Goal: Task Accomplishment & Management: Use online tool/utility

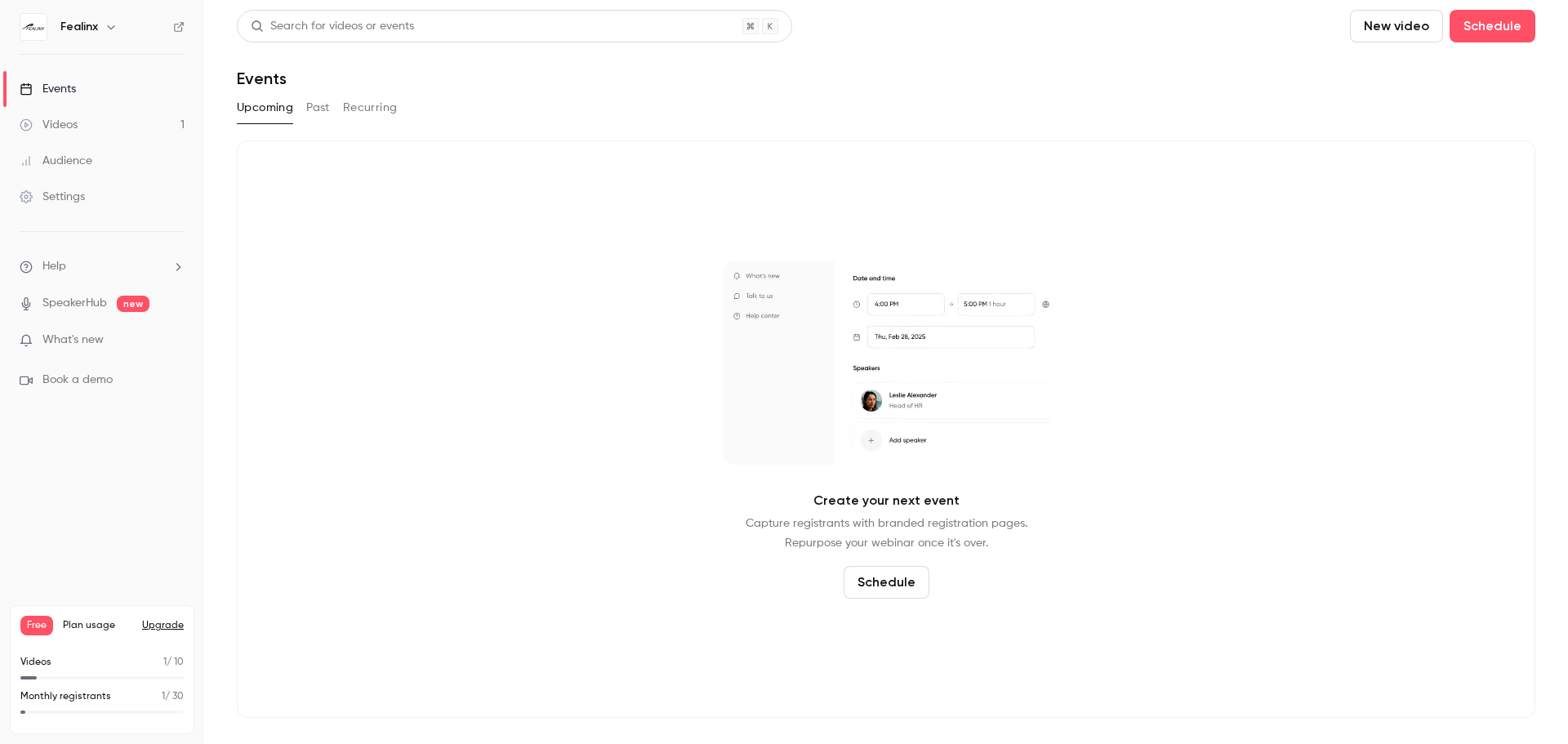
click at [95, 129] on link "Videos 1" at bounding box center [102, 125] width 204 height 36
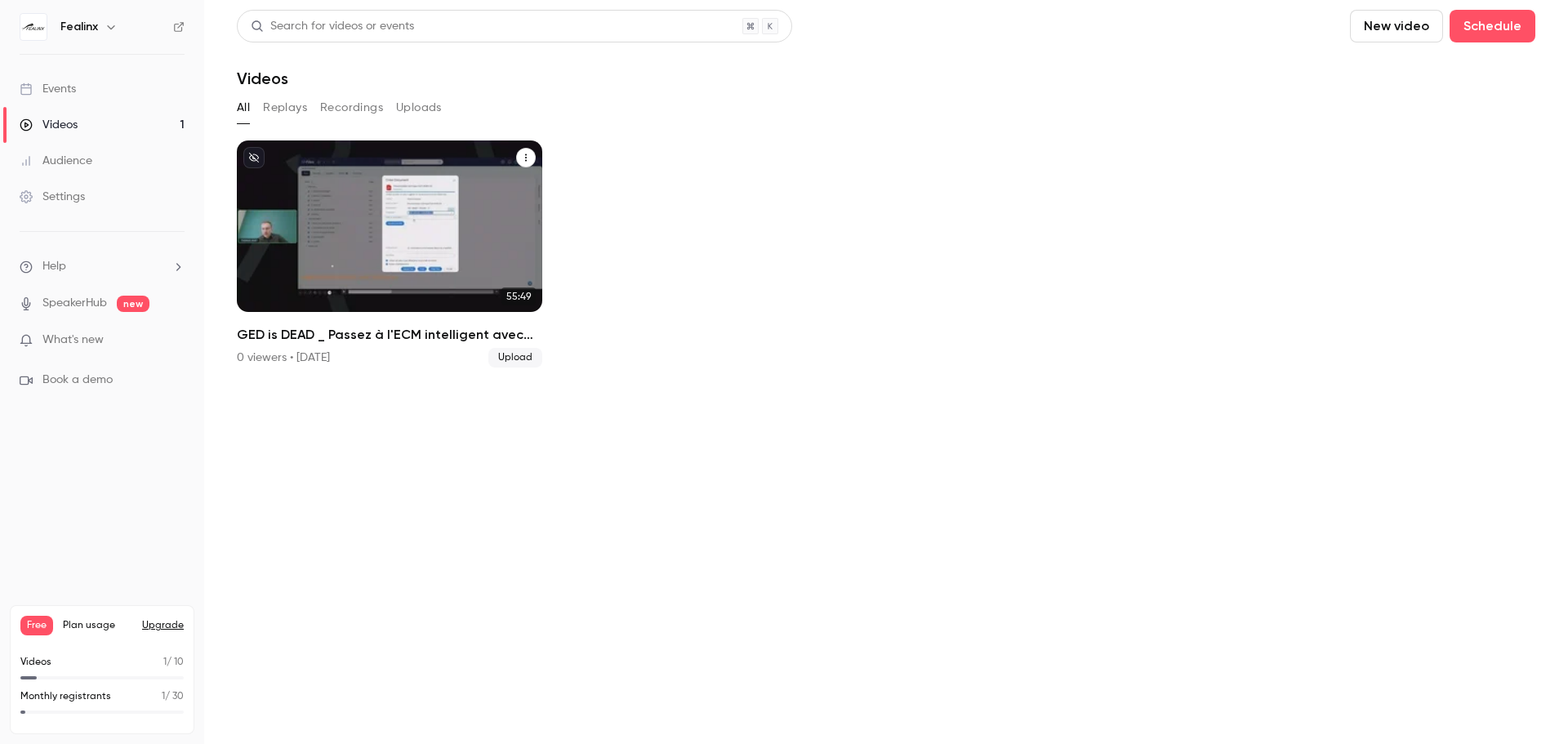
click at [368, 332] on h2 "GED is DEAD _ Passez à l'ECM intelligent avec M-Files !" at bounding box center [389, 334] width 306 height 20
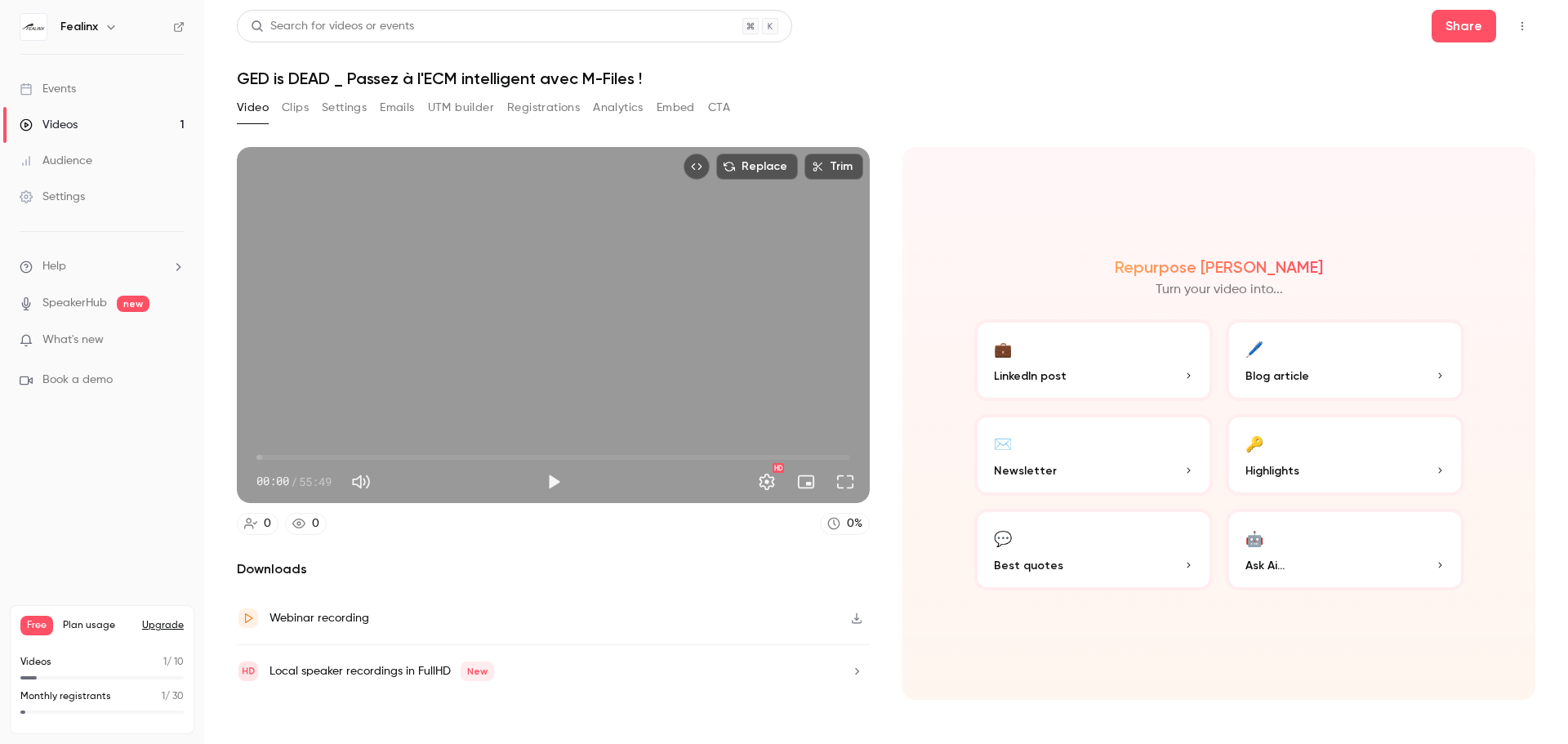
click at [298, 107] on button "Clips" at bounding box center [295, 108] width 27 height 26
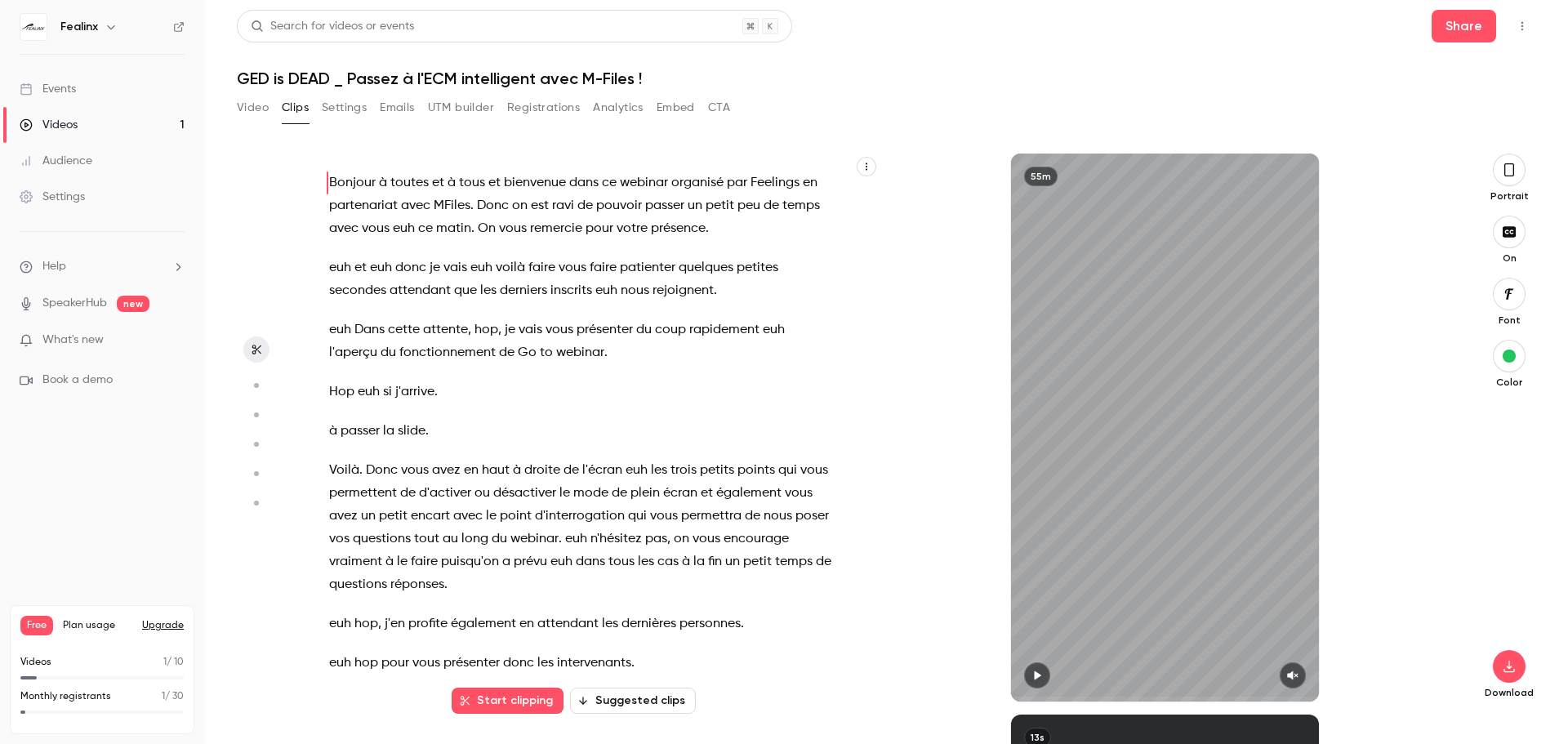
click at [249, 385] on icon "button" at bounding box center [255, 385] width 15 height 11
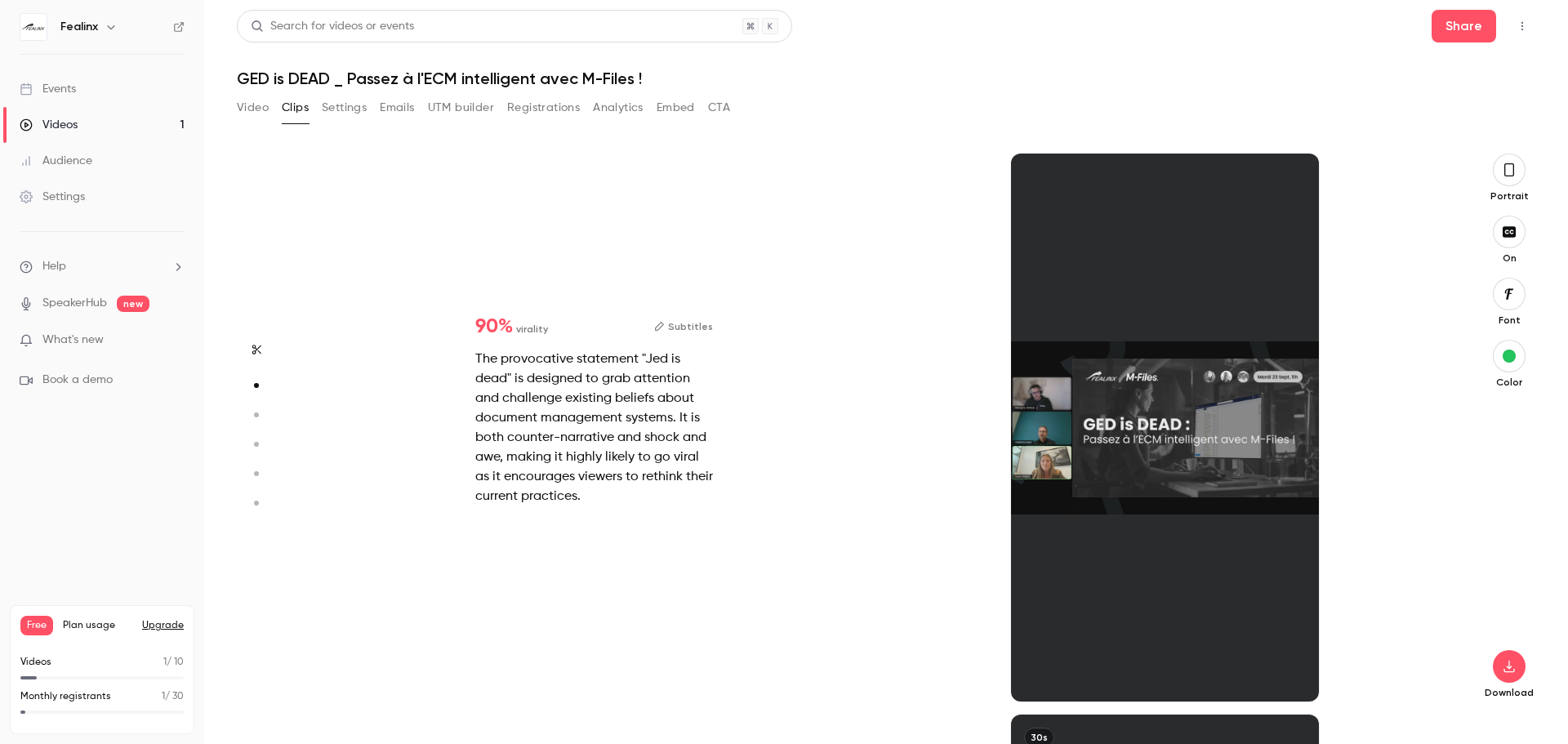
scroll to position [561, 0]
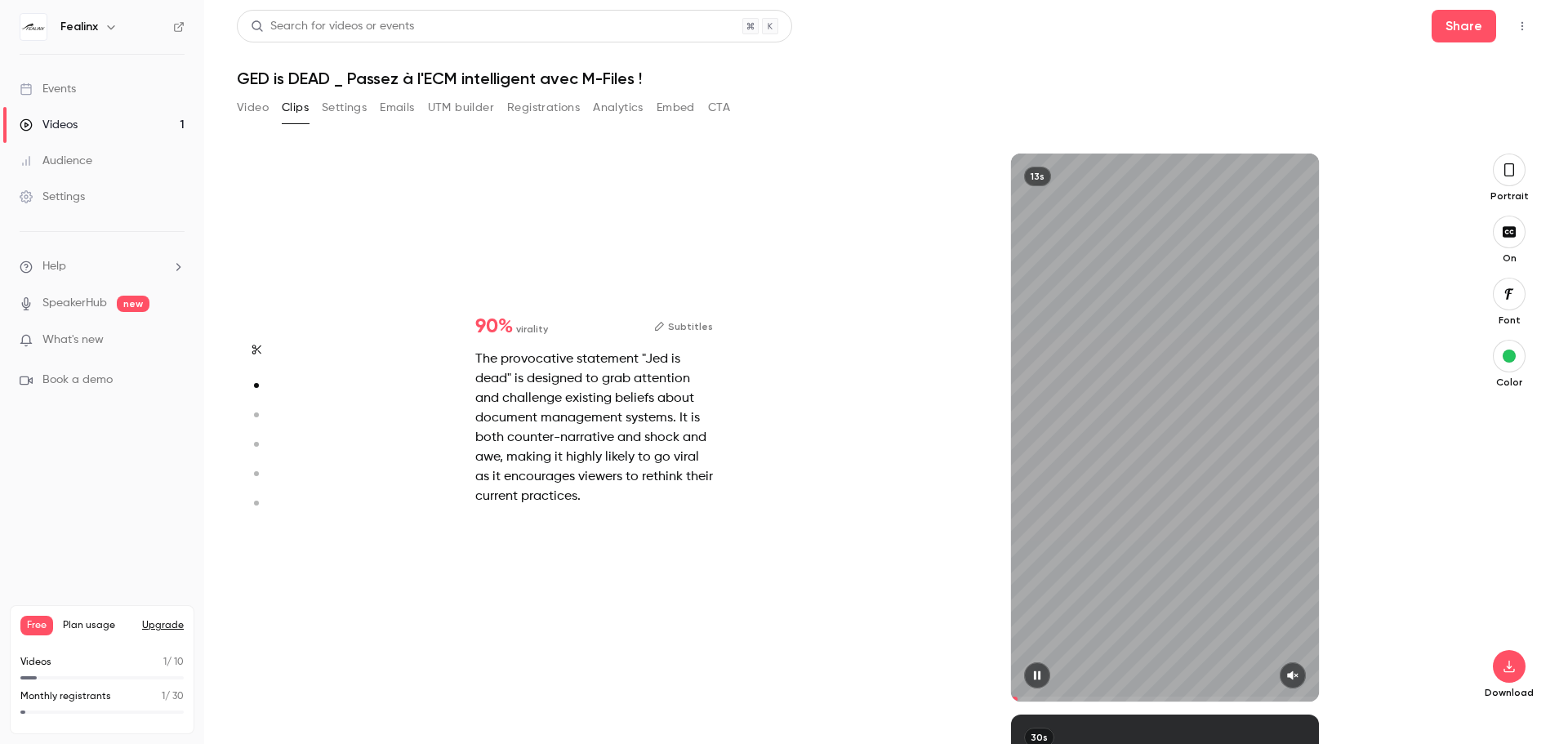
drag, startPoint x: 1077, startPoint y: 700, endPoint x: 981, endPoint y: 694, distance: 96.2
click at [981, 694] on div "13s" at bounding box center [1164, 427] width 571 height 548
click at [1035, 677] on icon "button" at bounding box center [1037, 675] width 7 height 9
click at [1291, 670] on icon "button" at bounding box center [1292, 675] width 13 height 11
click at [1043, 680] on icon "button" at bounding box center [1036, 675] width 13 height 11
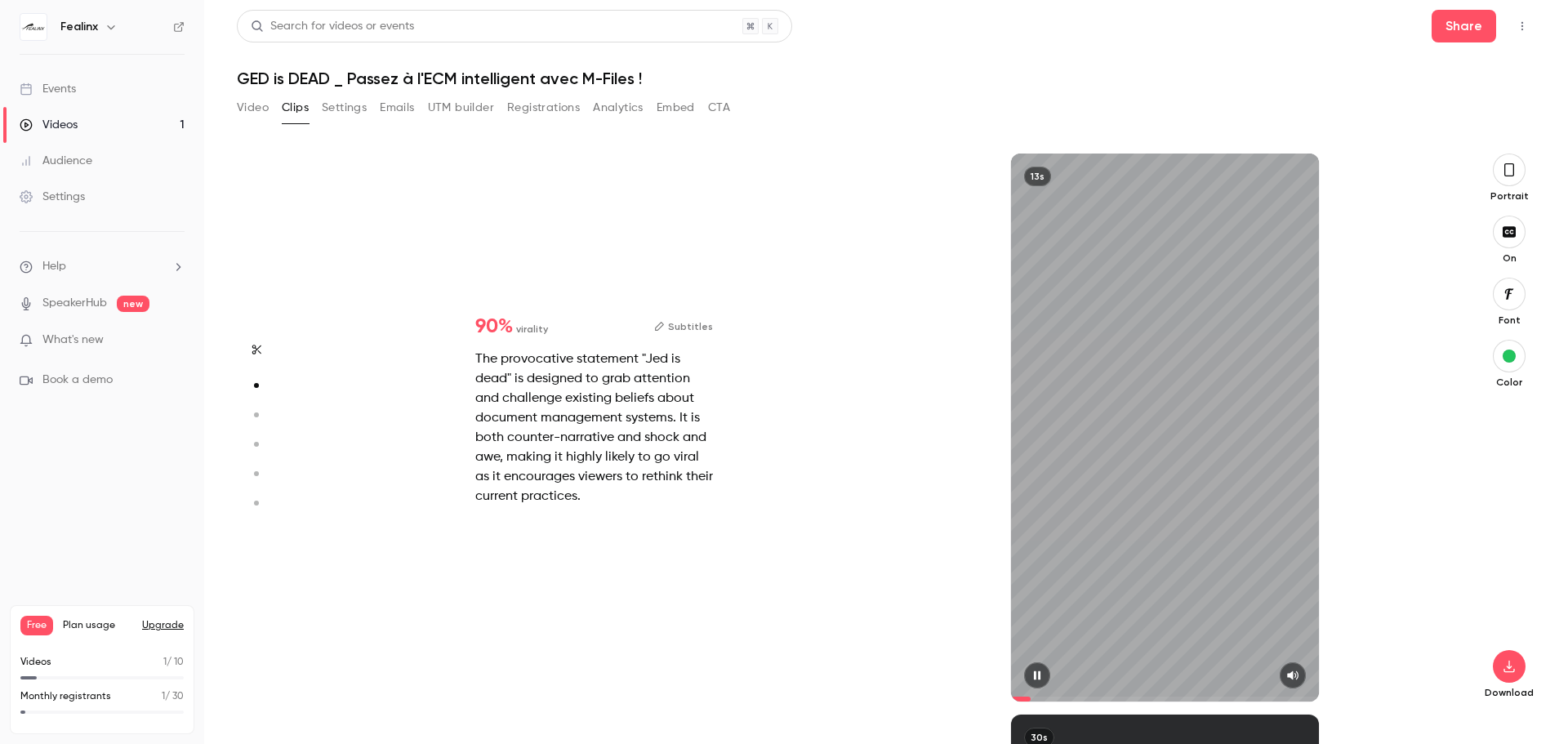
click at [1033, 682] on button "button" at bounding box center [1037, 675] width 26 height 26
drag, startPoint x: 1037, startPoint y: 680, endPoint x: 1025, endPoint y: 683, distance: 12.4
click at [1036, 680] on icon "button" at bounding box center [1036, 675] width 13 height 11
click at [1038, 684] on button "button" at bounding box center [1037, 675] width 26 height 26
click at [1039, 673] on icon "button" at bounding box center [1036, 675] width 13 height 11
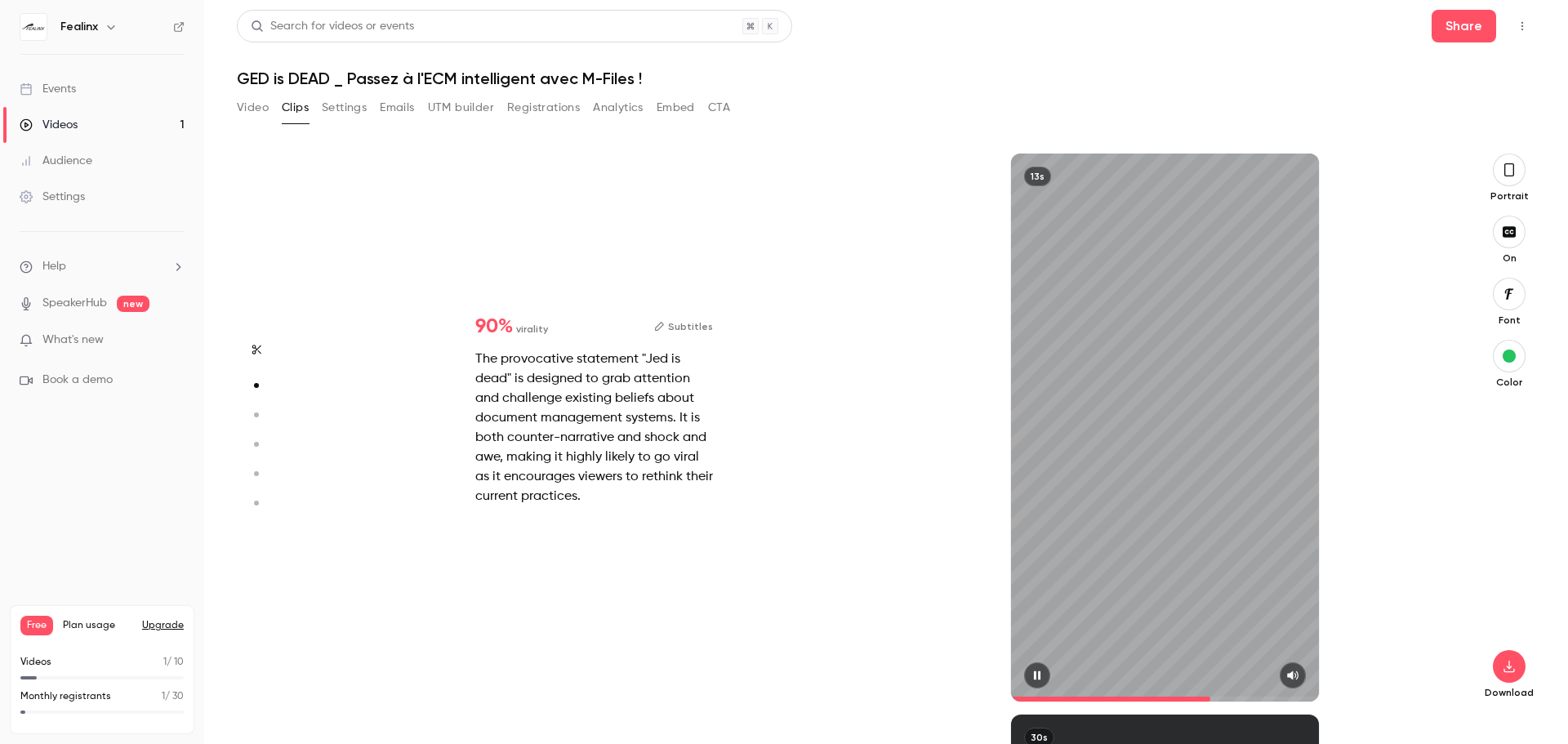
click at [1210, 698] on span at bounding box center [1164, 699] width 308 height 5
click at [1247, 698] on span at bounding box center [1164, 699] width 308 height 5
click at [1274, 696] on span at bounding box center [1164, 699] width 308 height 5
click at [1300, 699] on span at bounding box center [1164, 699] width 308 height 5
click at [1035, 678] on icon "button" at bounding box center [1037, 675] width 7 height 9
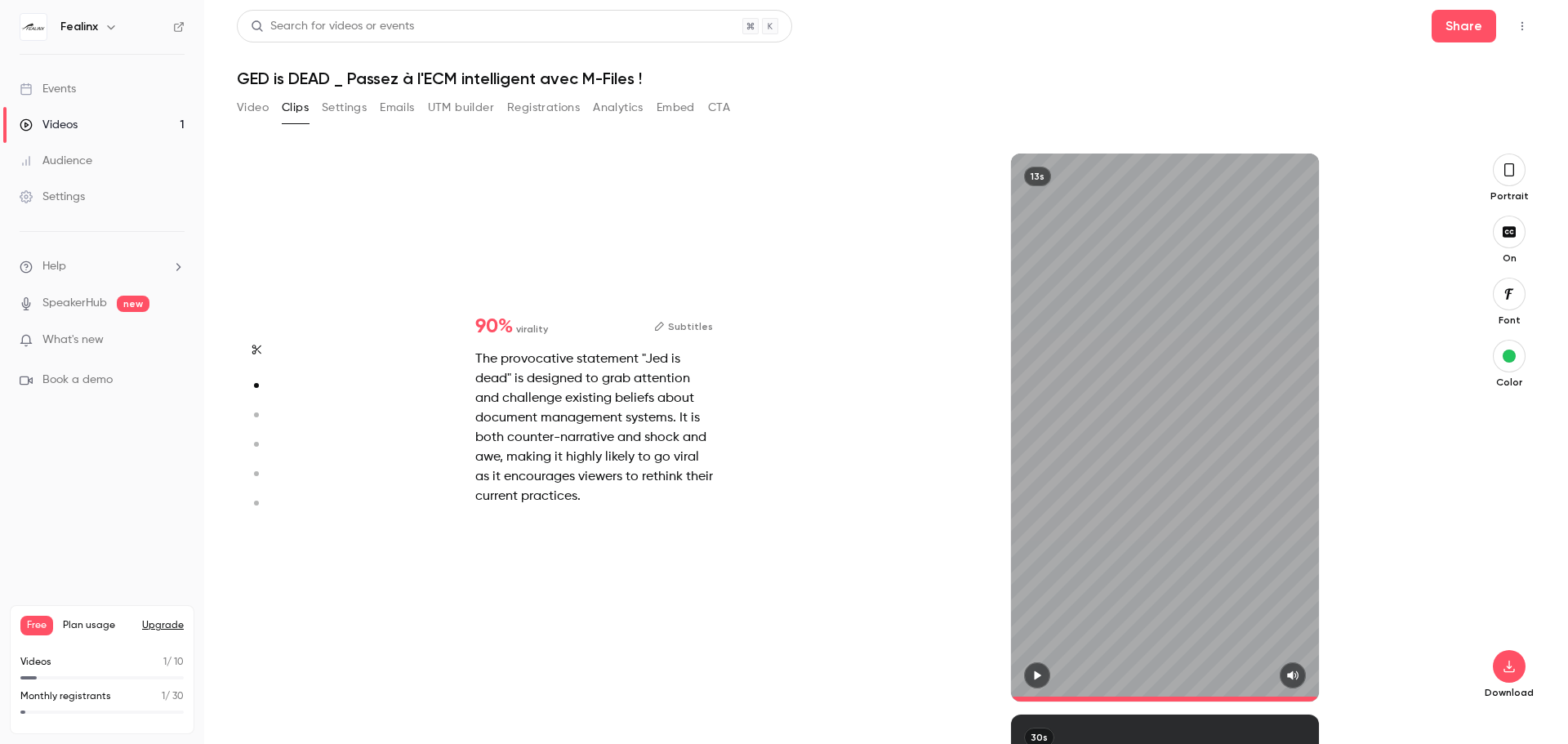
click at [699, 330] on button "Subtitles" at bounding box center [683, 326] width 59 height 20
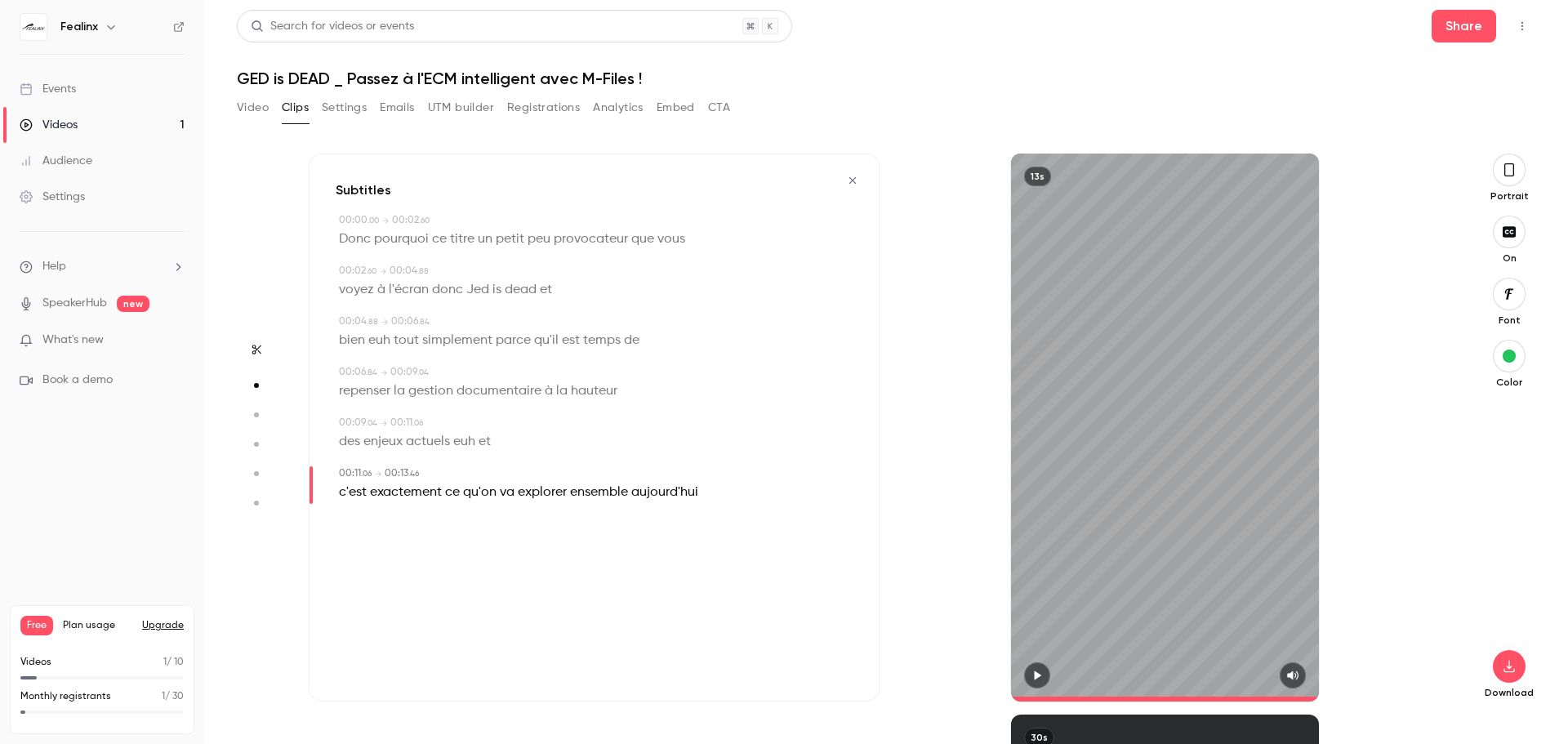
click at [474, 292] on span "Jed" at bounding box center [477, 289] width 23 height 23
type input "***"
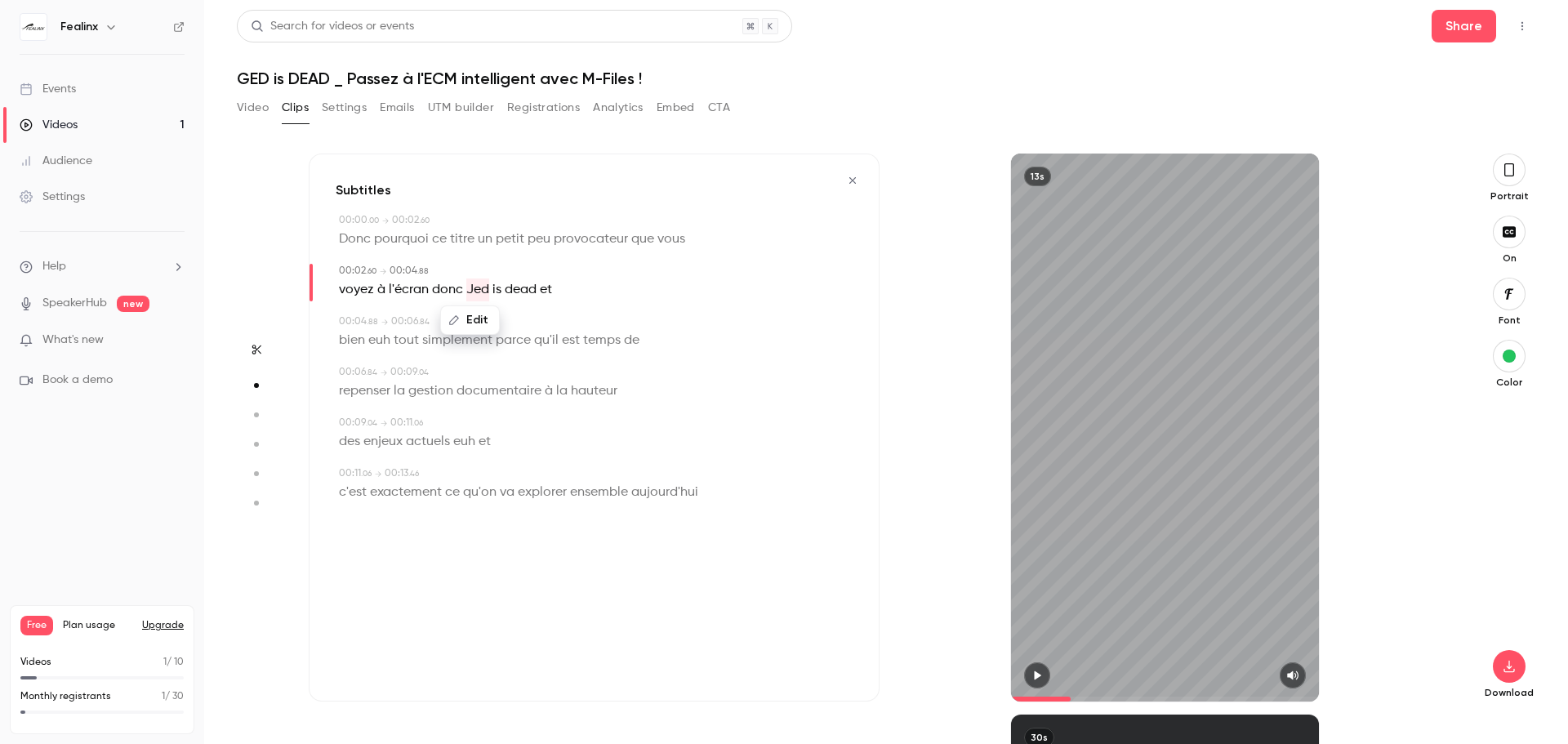
click at [481, 323] on button "Edit" at bounding box center [470, 320] width 56 height 26
drag, startPoint x: 431, startPoint y: 314, endPoint x: 343, endPoint y: 336, distance: 90.7
click at [343, 336] on div "Subtitles 00:00 . 00 → 00:02 . 60 Donc pourquoi ce titre un petit peu provocate…" at bounding box center [594, 427] width 571 height 548
type input "***"
click at [558, 325] on button "Replace" at bounding box center [552, 326] width 73 height 32
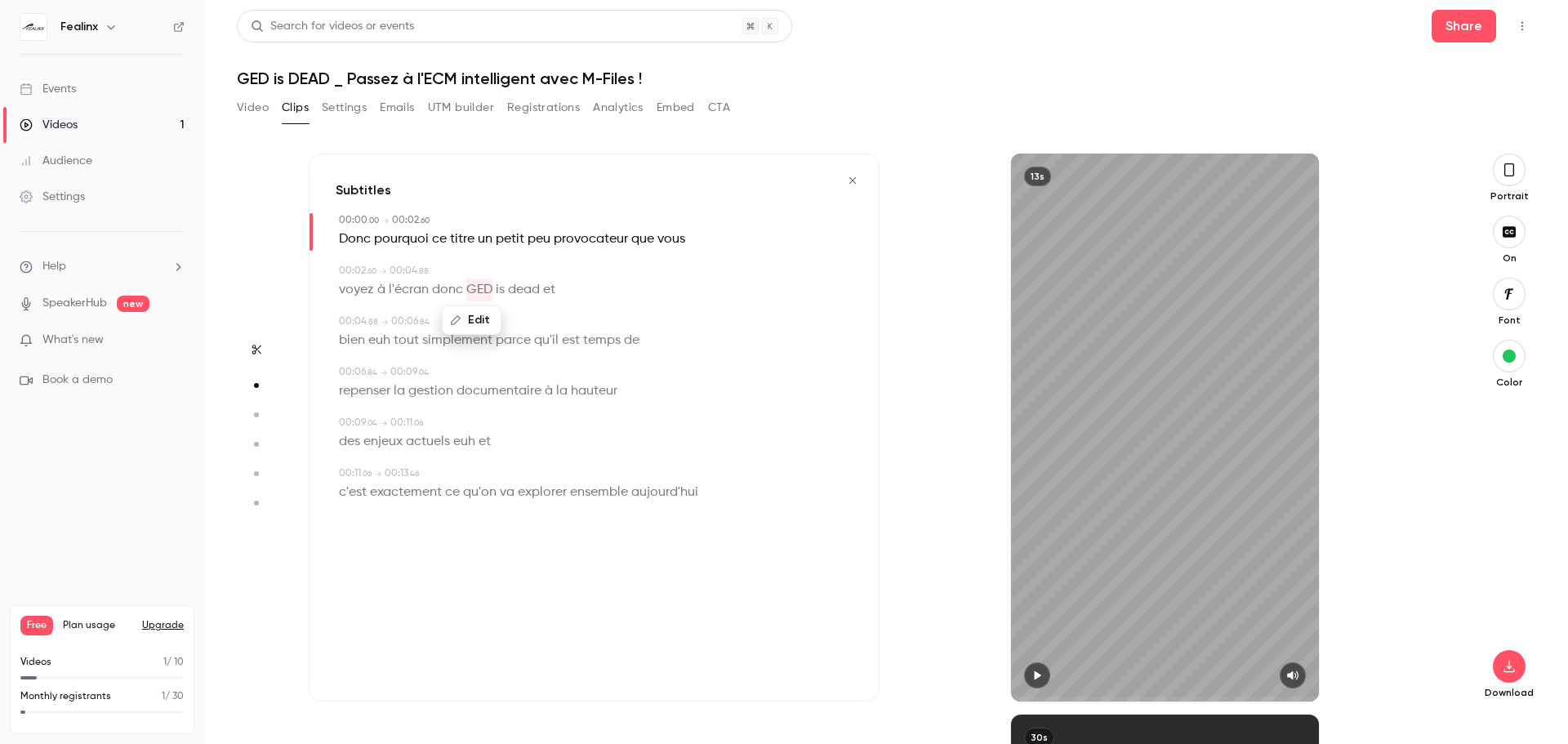
click at [511, 289] on span "dead" at bounding box center [523, 289] width 32 height 23
click at [1032, 671] on icon "button" at bounding box center [1036, 675] width 13 height 11
click at [387, 343] on span "euh" at bounding box center [379, 340] width 22 height 23
type input "***"
click at [376, 372] on button "Edit" at bounding box center [374, 370] width 56 height 26
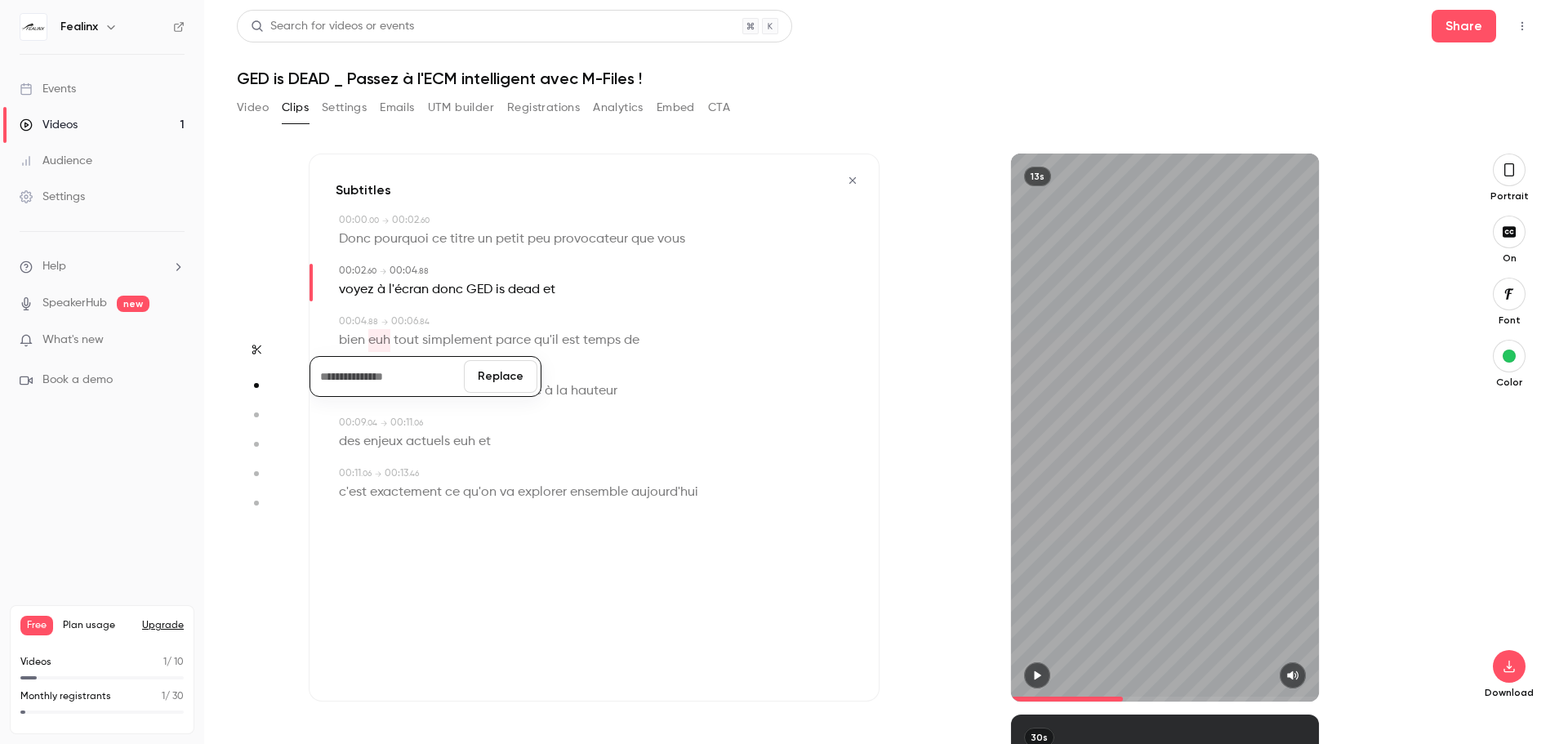
click at [495, 372] on button "Replace" at bounding box center [500, 376] width 73 height 32
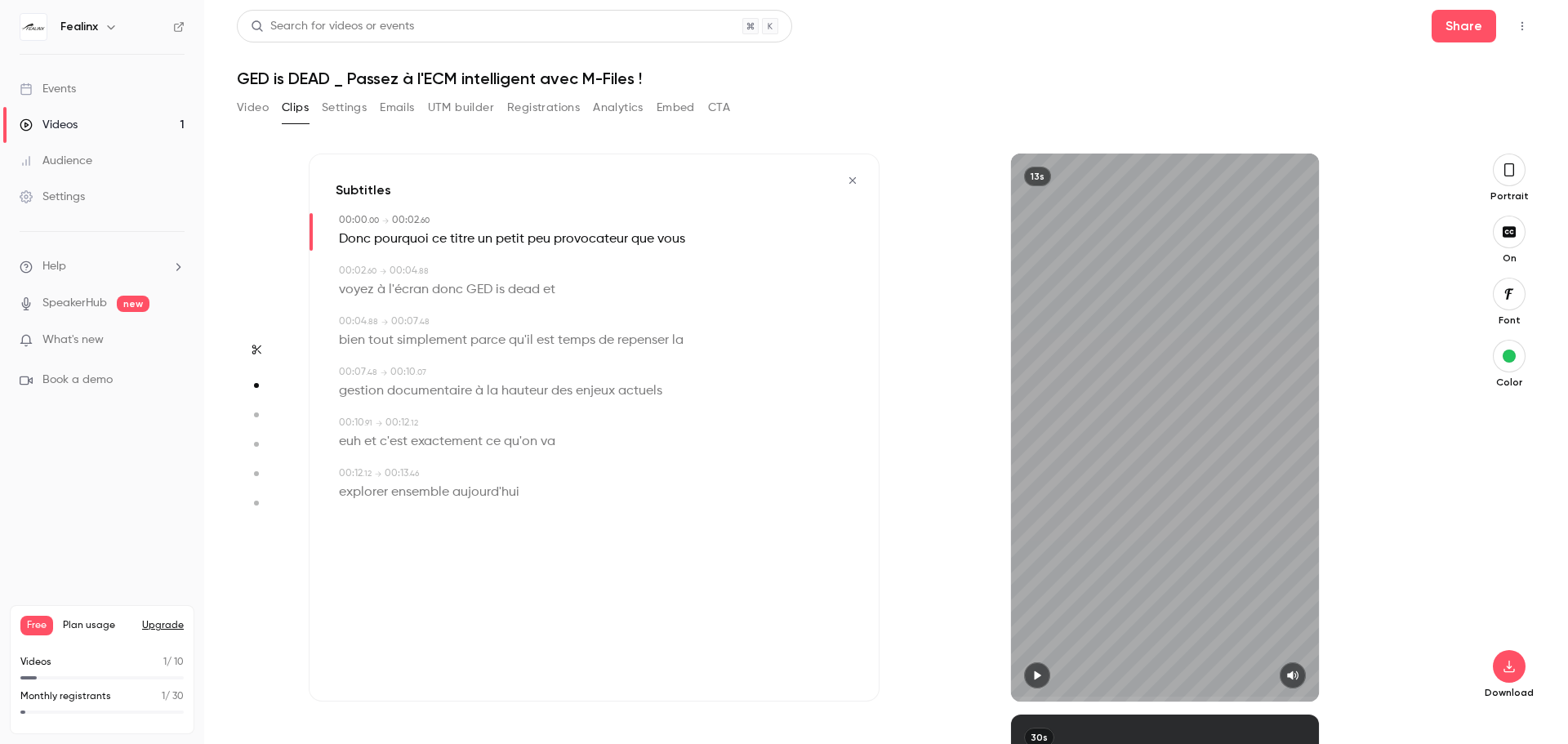
click at [361, 340] on span "bien" at bounding box center [352, 340] width 26 height 23
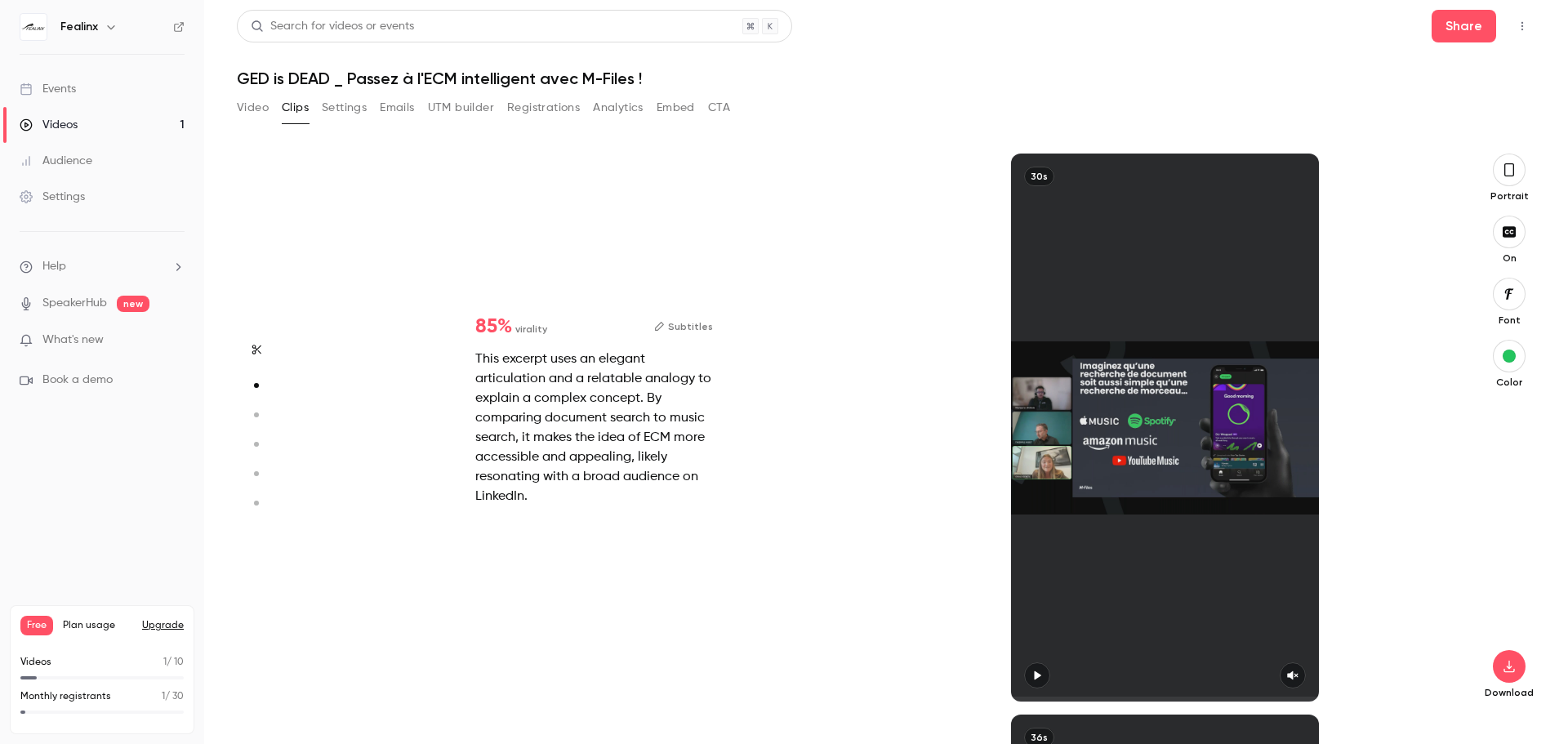
type input "*"
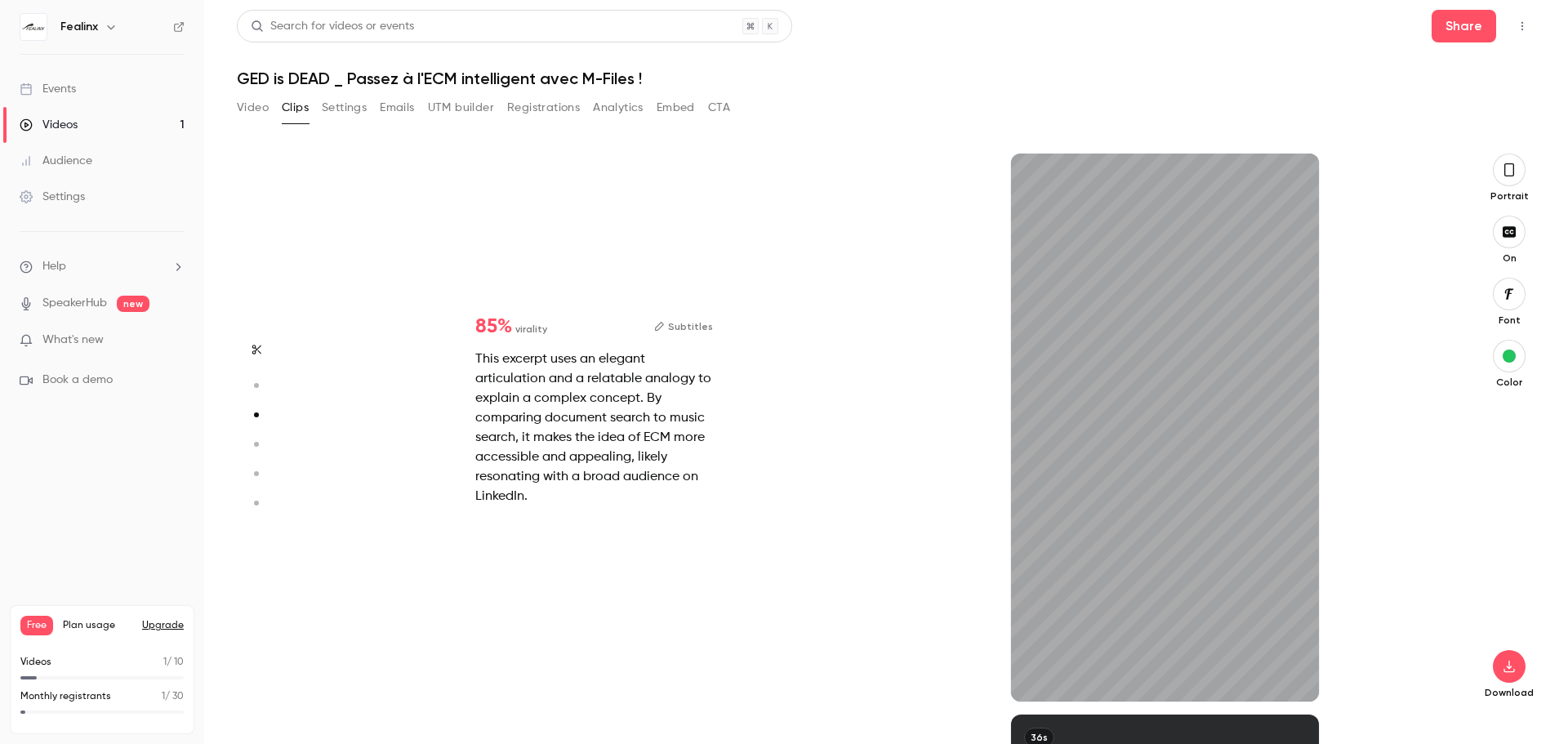
scroll to position [1122, 0]
click at [255, 383] on icon "button" at bounding box center [255, 385] width 15 height 11
type input "*"
click at [685, 330] on button "Subtitles" at bounding box center [683, 326] width 59 height 20
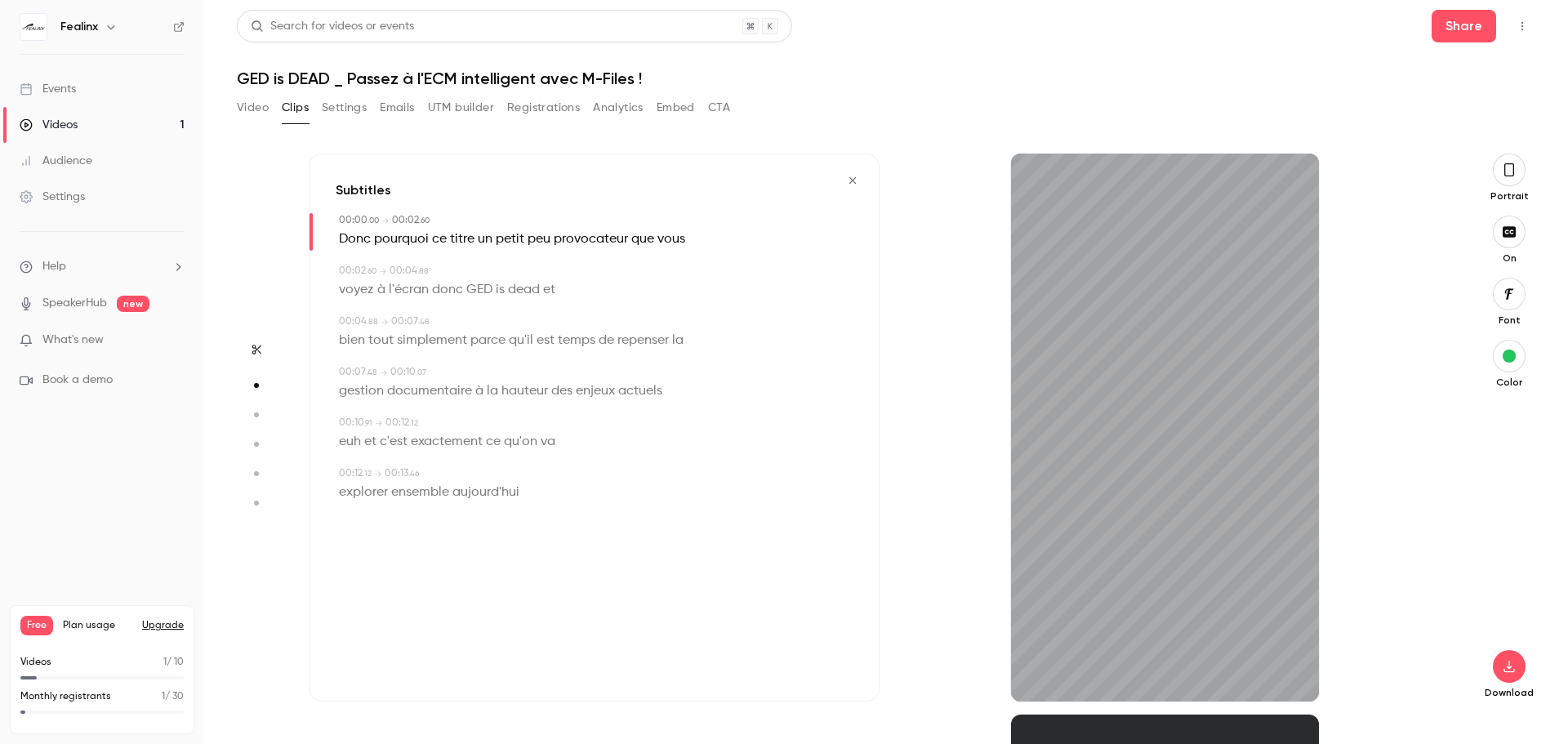
click at [352, 335] on span "bien" at bounding box center [352, 340] width 26 height 23
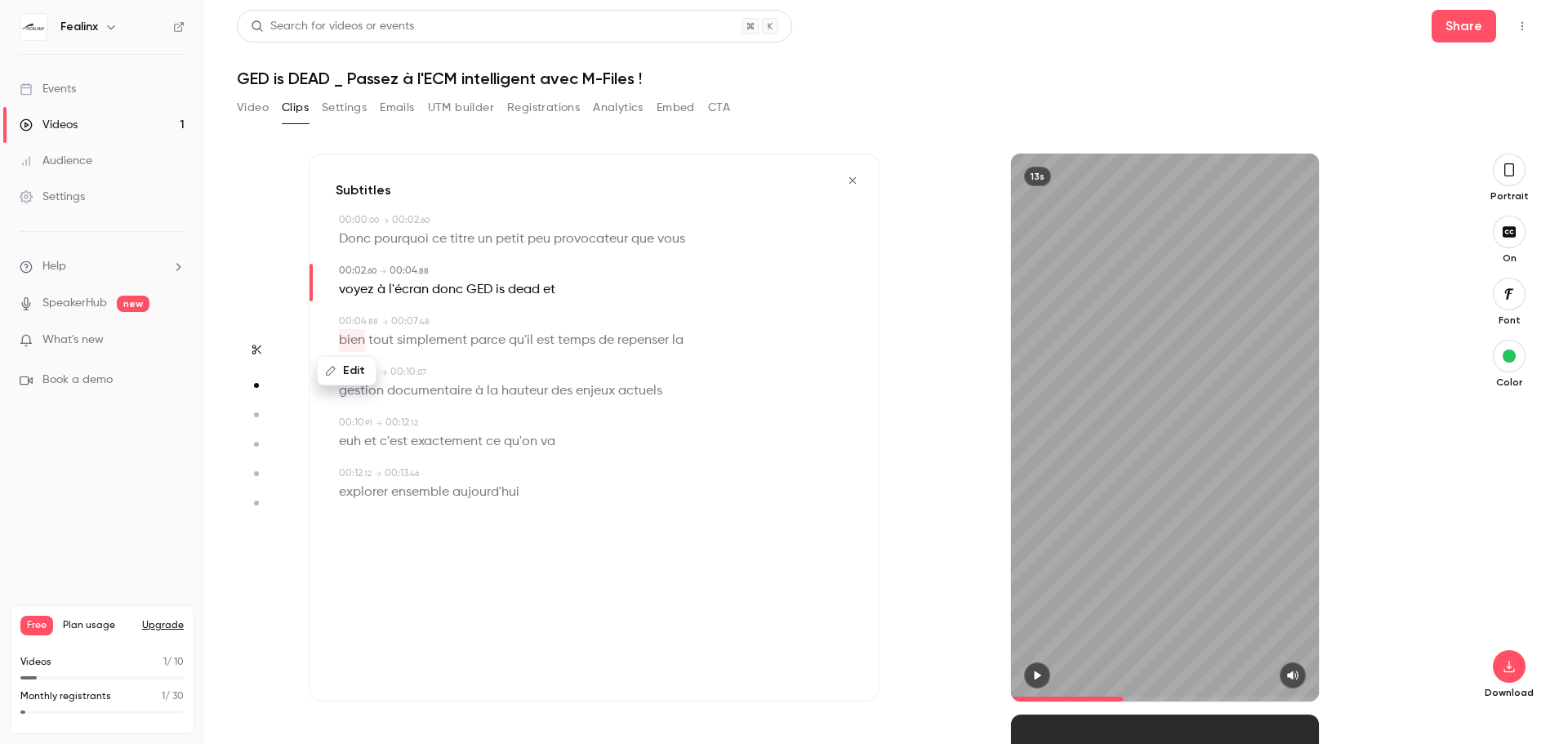
click at [1039, 677] on icon "button" at bounding box center [1036, 675] width 13 height 11
click at [358, 445] on span "euh" at bounding box center [350, 441] width 22 height 23
type input "****"
click at [359, 469] on button "Edit" at bounding box center [344, 472] width 56 height 26
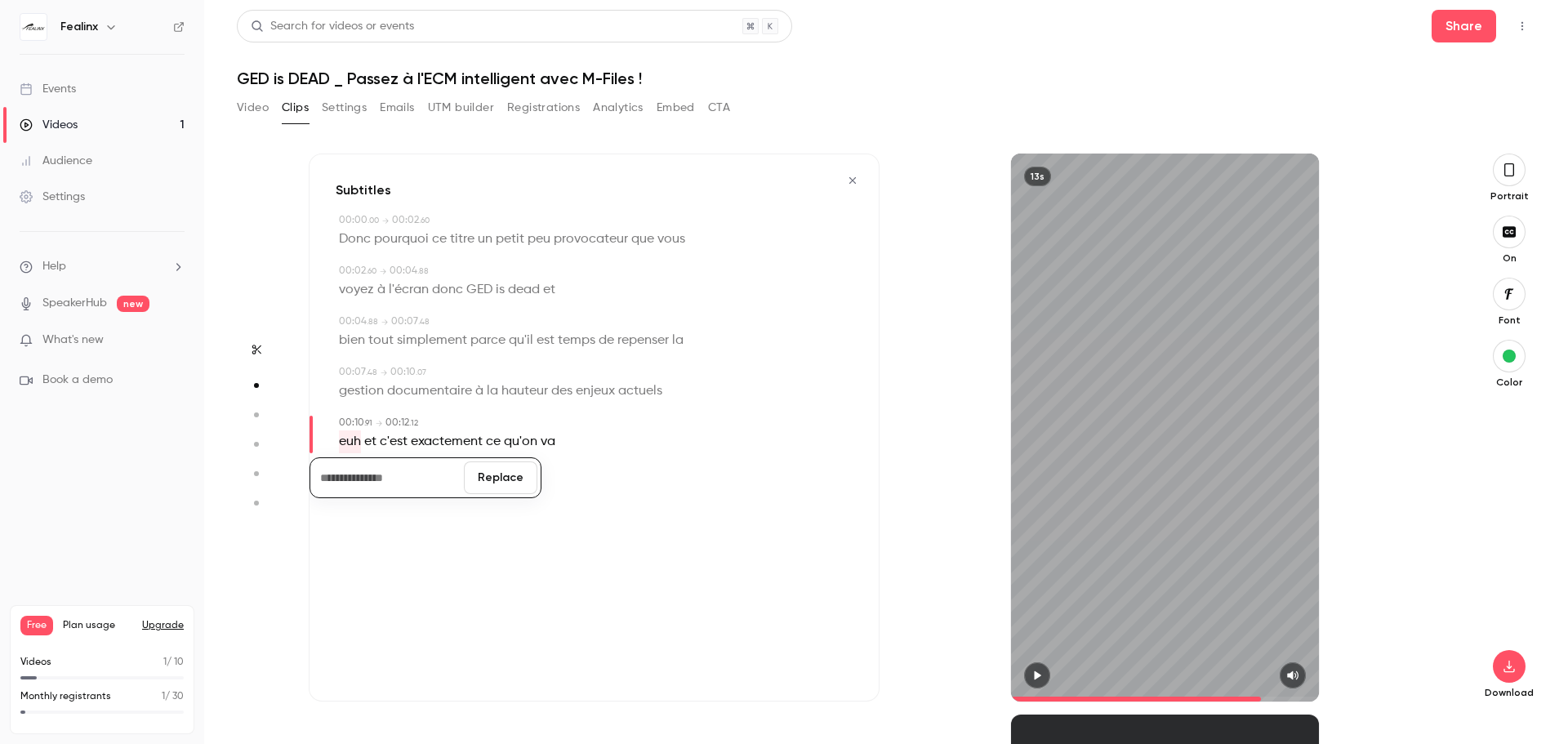
click at [487, 480] on button "Replace" at bounding box center [500, 478] width 73 height 32
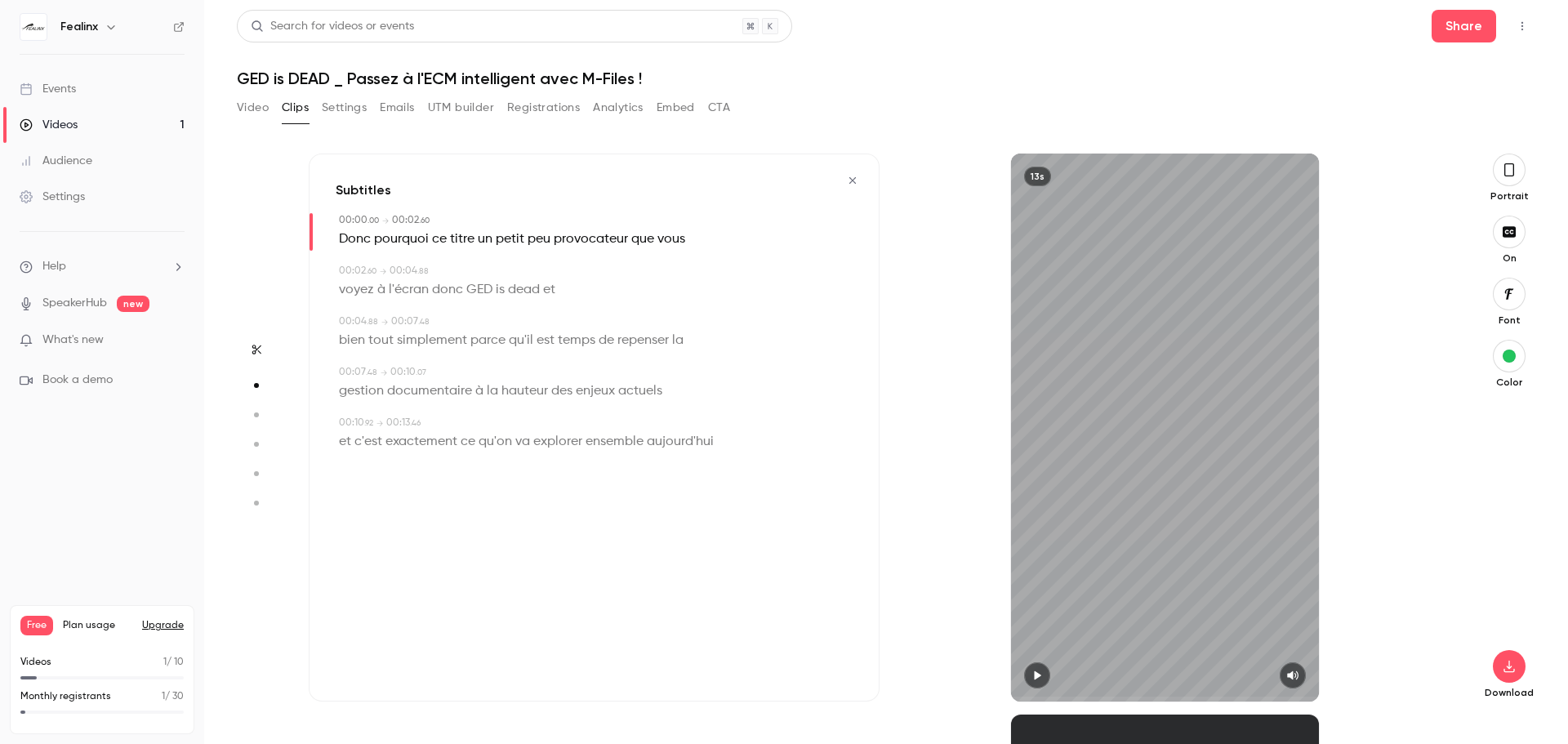
click at [350, 435] on span "et" at bounding box center [345, 441] width 12 height 23
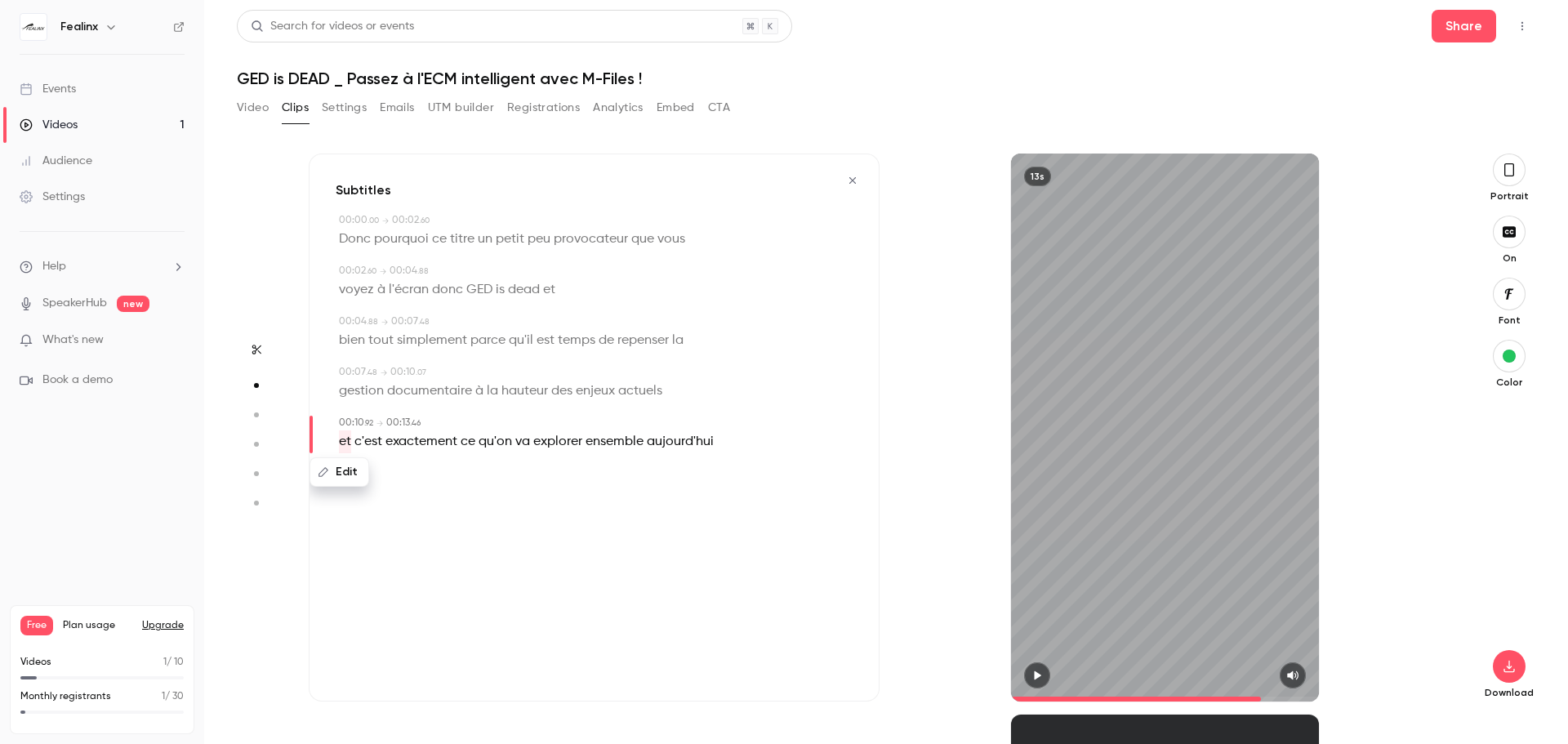
click at [1035, 666] on button "button" at bounding box center [1037, 675] width 26 height 26
click at [1507, 166] on icon "button" at bounding box center [1508, 169] width 13 height 18
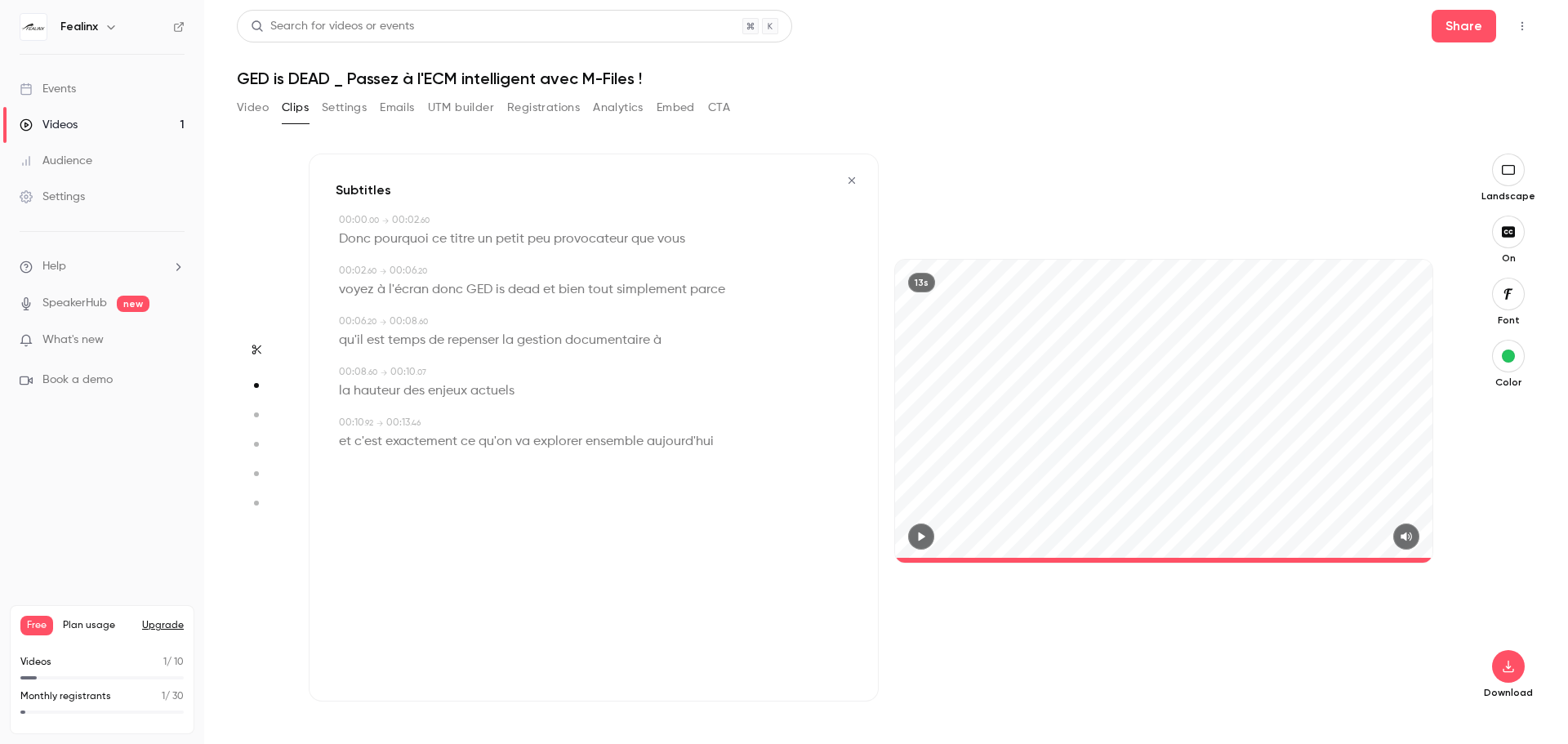
click at [1512, 174] on icon "button" at bounding box center [1507, 169] width 13 height 9
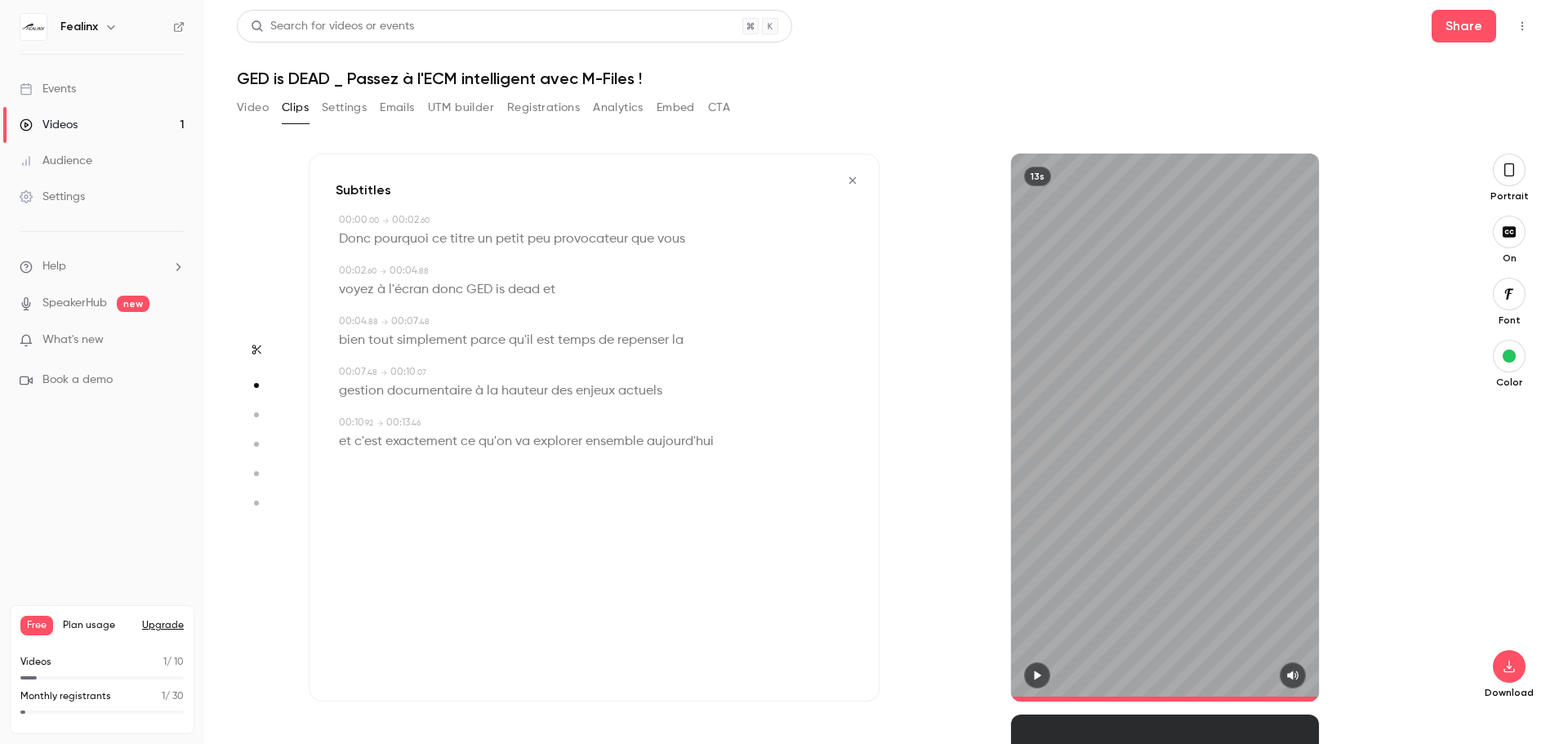
click at [1499, 175] on button "button" at bounding box center [1509, 170] width 32 height 32
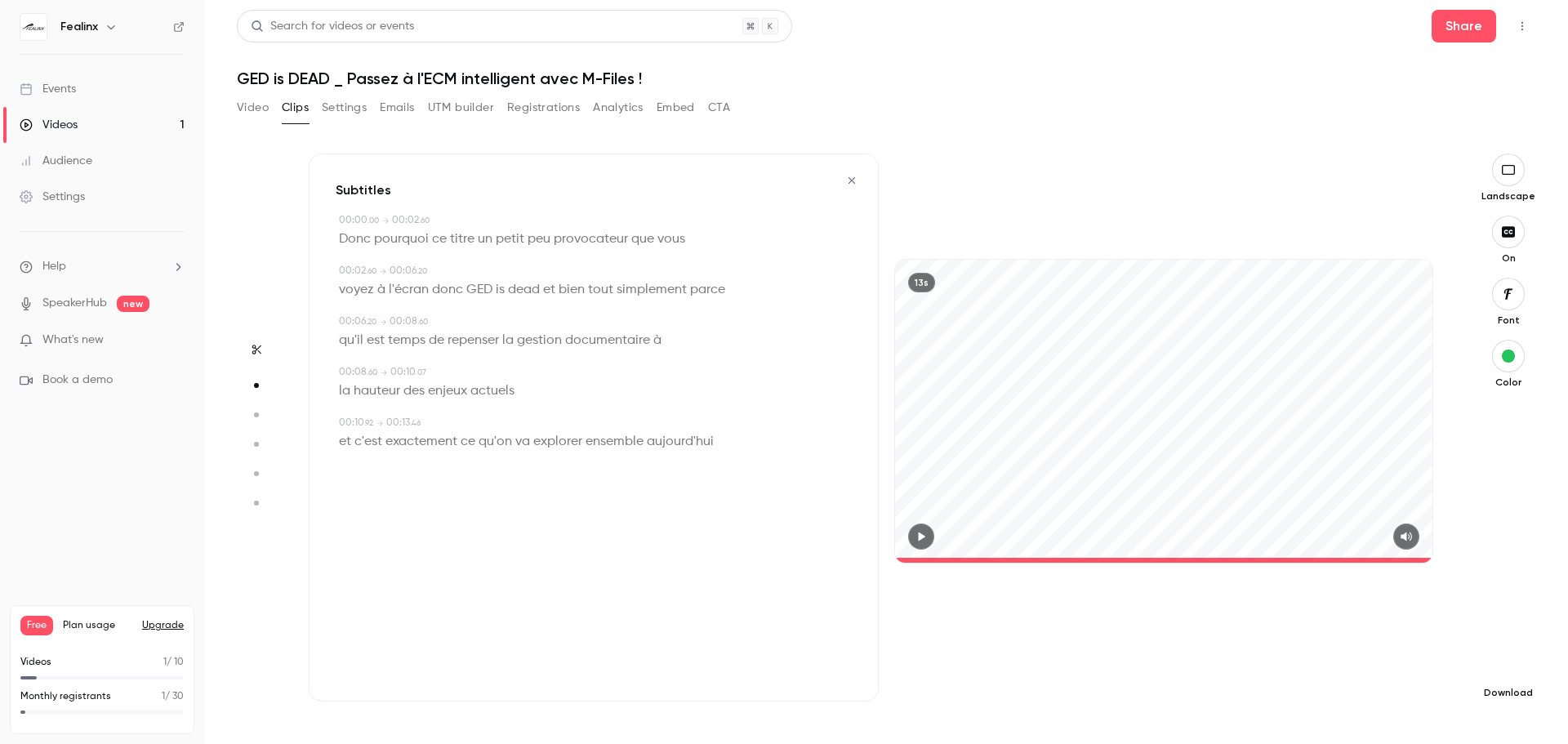
click at [1520, 674] on button "button" at bounding box center [1508, 666] width 32 height 32
click at [1428, 662] on li "Full HD High quality requires longer processing" at bounding box center [1386, 643] width 213 height 60
click at [1494, 169] on div "Landscape" at bounding box center [1508, 177] width 54 height 49
click at [1501, 171] on icon "button" at bounding box center [1508, 169] width 18 height 13
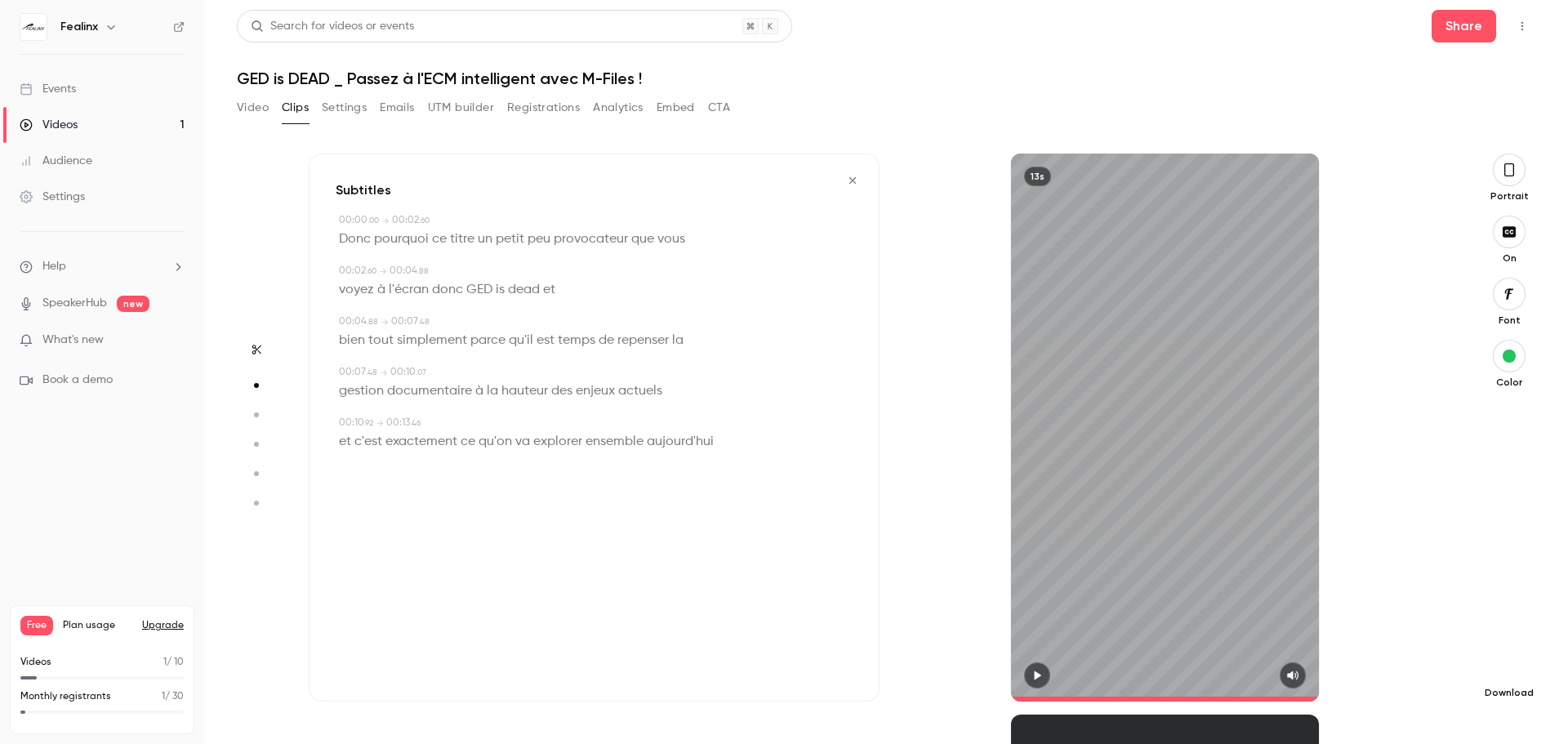
click at [1516, 660] on icon "button" at bounding box center [1509, 666] width 20 height 13
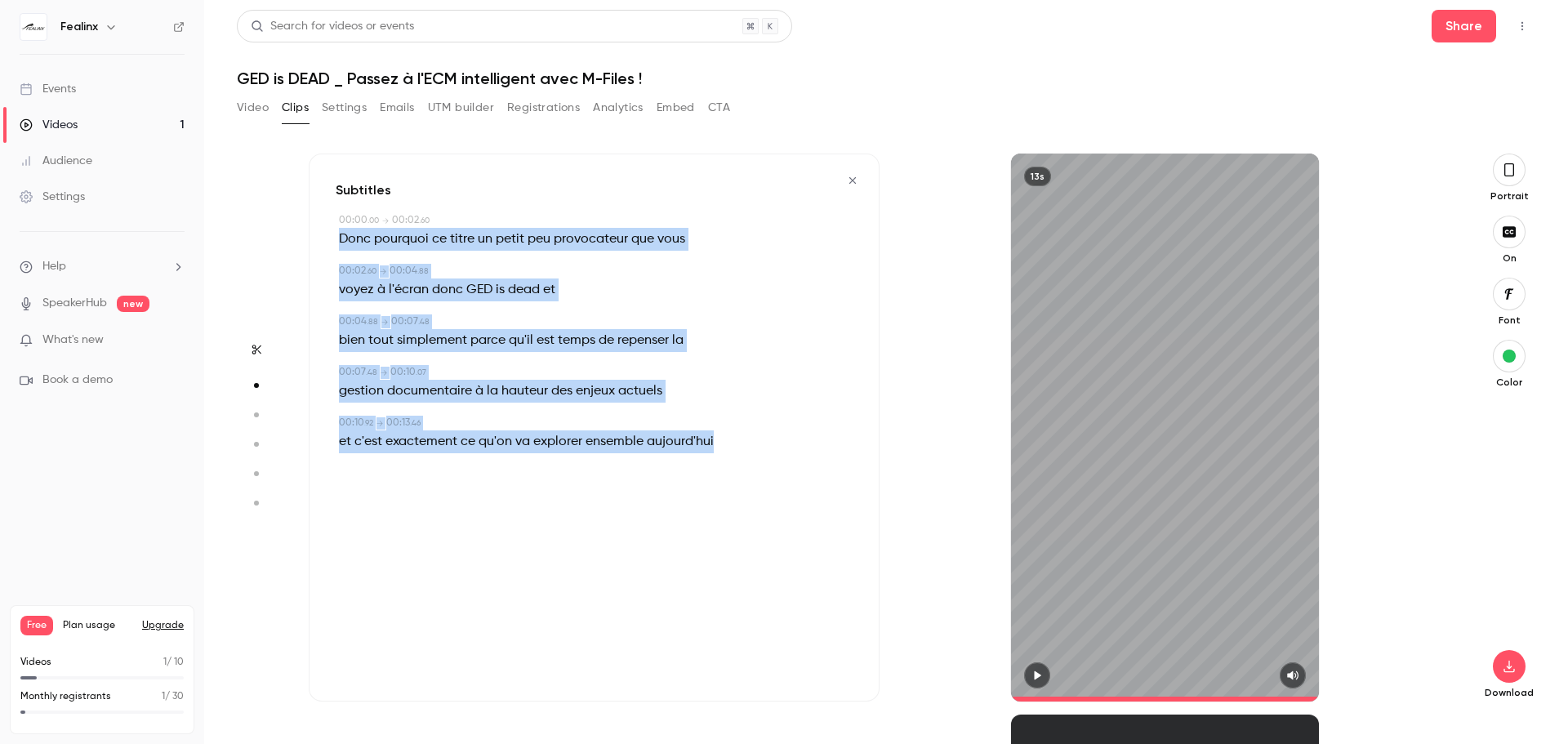
drag, startPoint x: 340, startPoint y: 235, endPoint x: 736, endPoint y: 432, distance: 442.3
click at [736, 432] on div "Subtitles 00:00 . 00 → 00:02 . 60 Donc pourquoi ce titre un petit peu provocate…" at bounding box center [594, 427] width 571 height 548
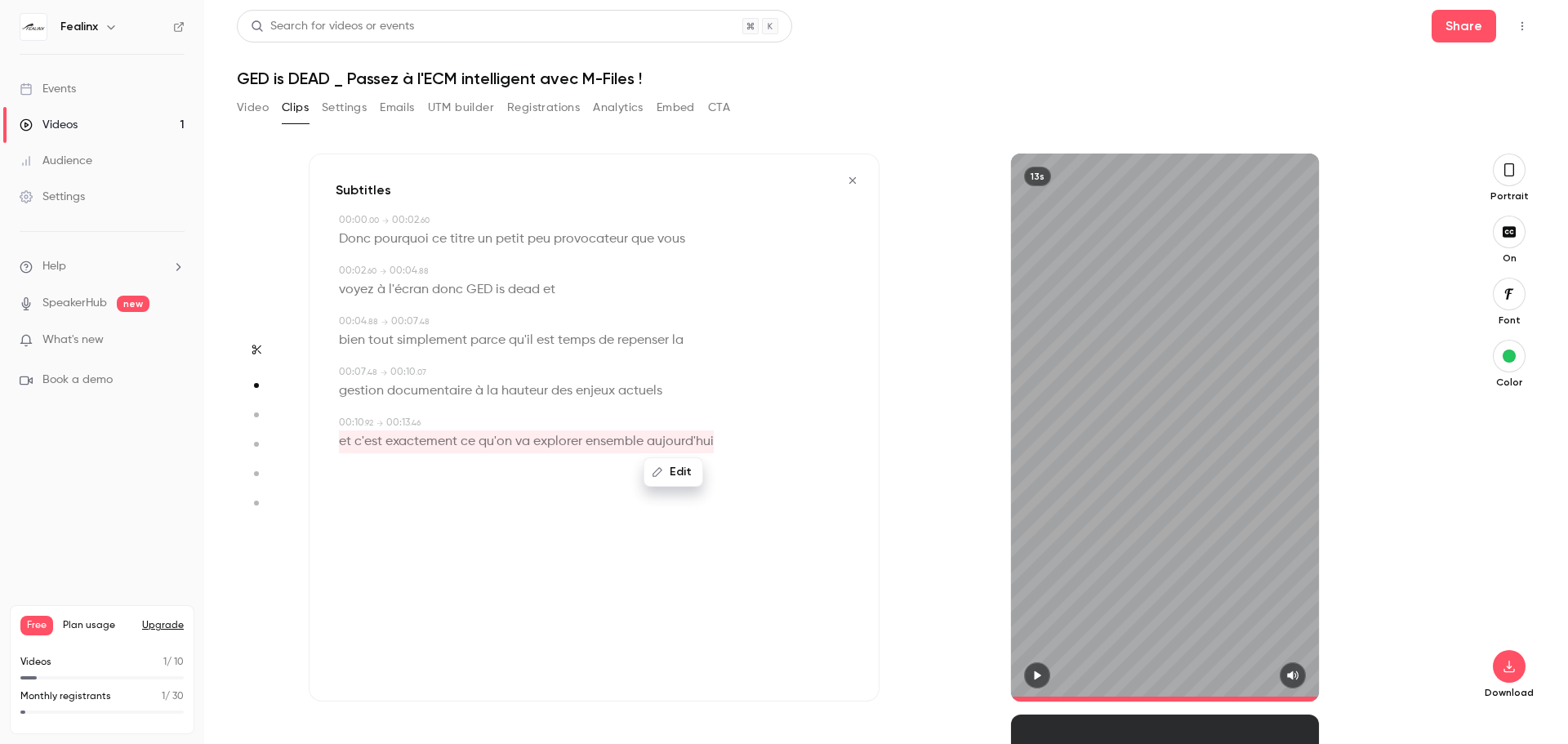
click at [681, 475] on button "Edit" at bounding box center [673, 472] width 56 height 26
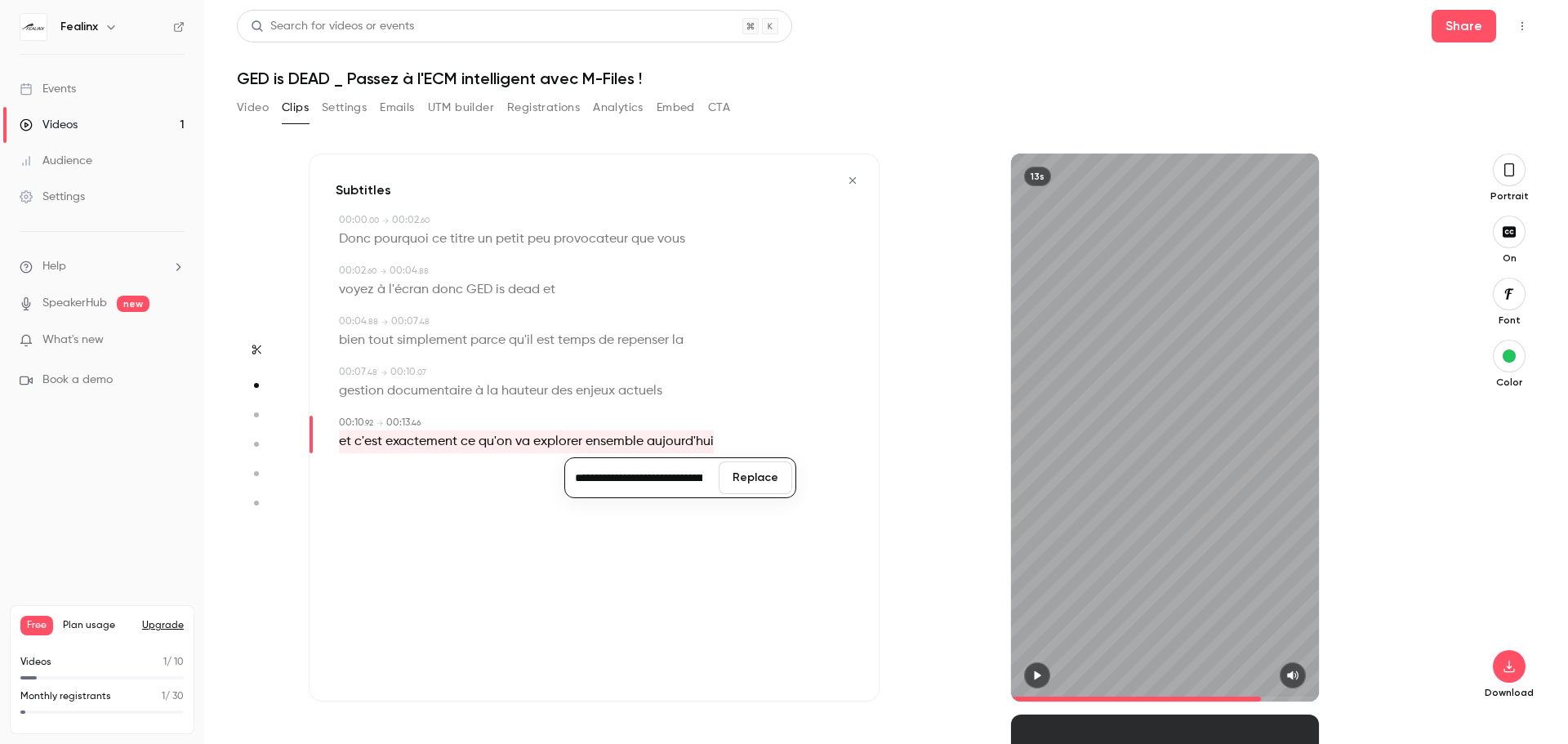
click at [791, 433] on div "**********" at bounding box center [596, 441] width 514 height 23
click at [847, 433] on div "Edit et c'est exactement ce qu'on va explorer ensemble [DATE]" at bounding box center [596, 441] width 514 height 23
click at [825, 200] on div "Subtitles 00:00 . 00 → 00:02 . 60 Donc pourquoi ce titre un petit peu provocate…" at bounding box center [594, 427] width 571 height 548
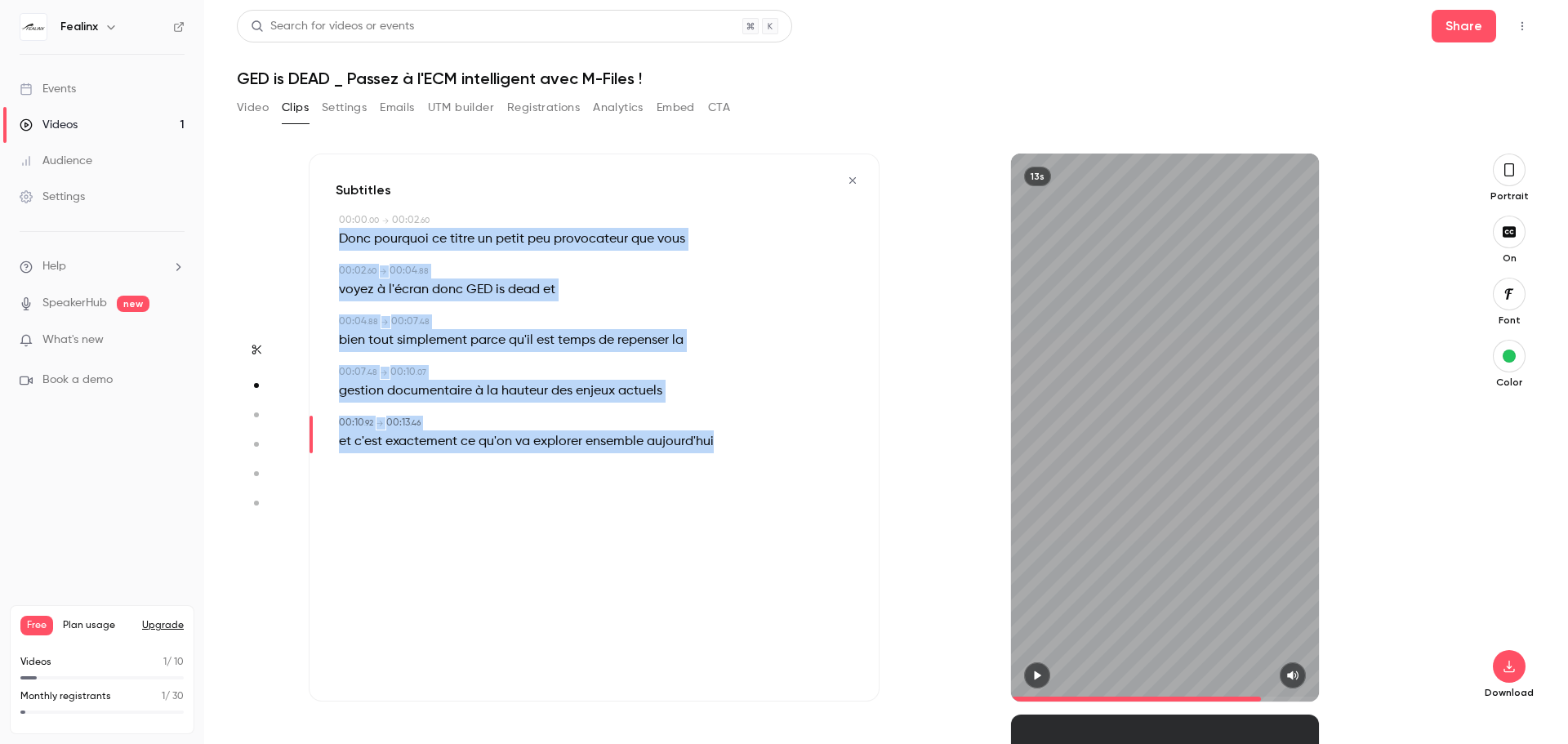
drag, startPoint x: 334, startPoint y: 235, endPoint x: 748, endPoint y: 438, distance: 461.1
click at [748, 438] on div "Subtitles 00:00 . 00 → 00:02 . 60 Donc pourquoi ce titre un petit peu provocate…" at bounding box center [594, 427] width 571 height 548
copy div "Donc pourquoi ce titre un petit peu provocateur que vous 00:02 . 60 → 00:04 . 8…"
click at [257, 343] on button "button" at bounding box center [256, 349] width 26 height 26
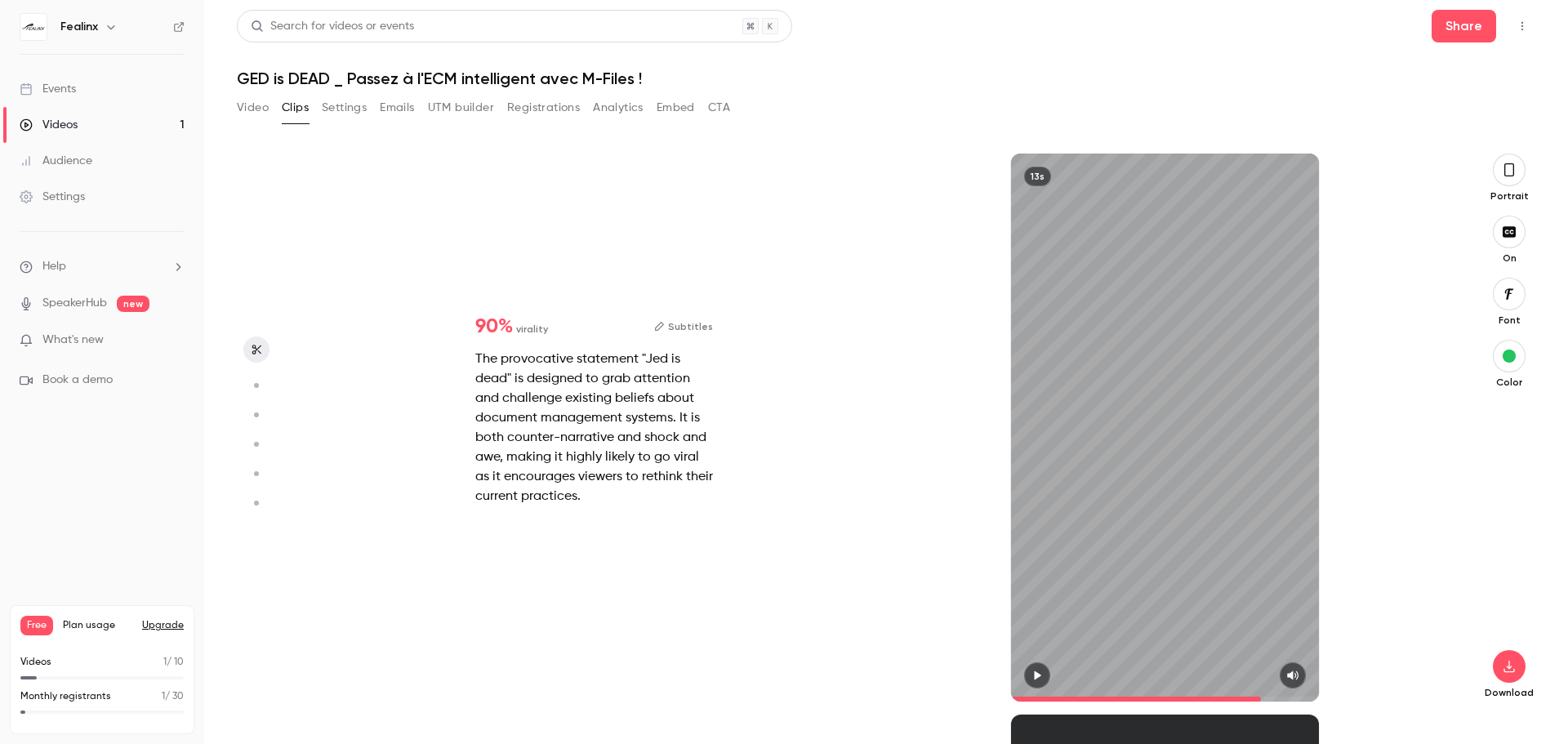
scroll to position [462, 0]
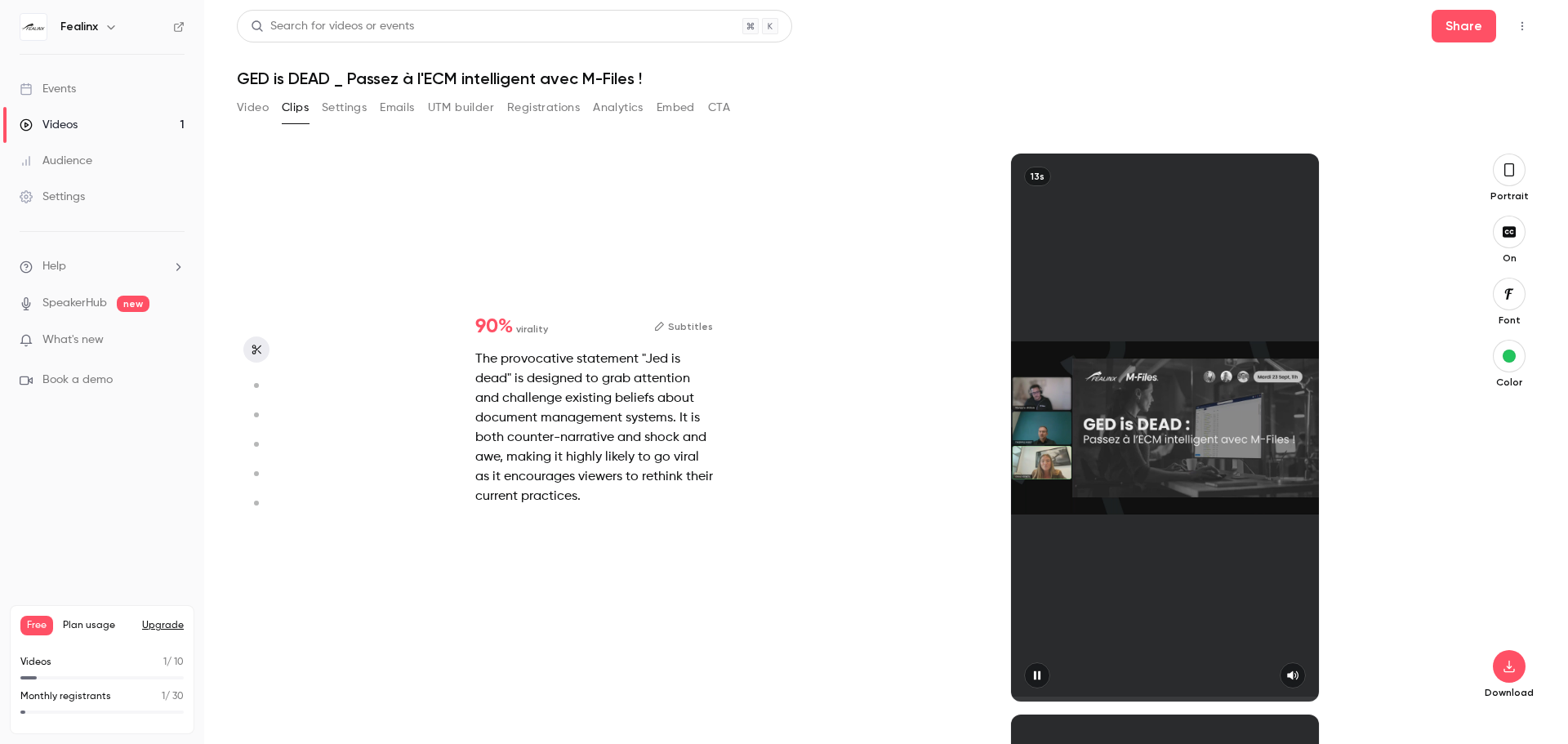
type input "*"
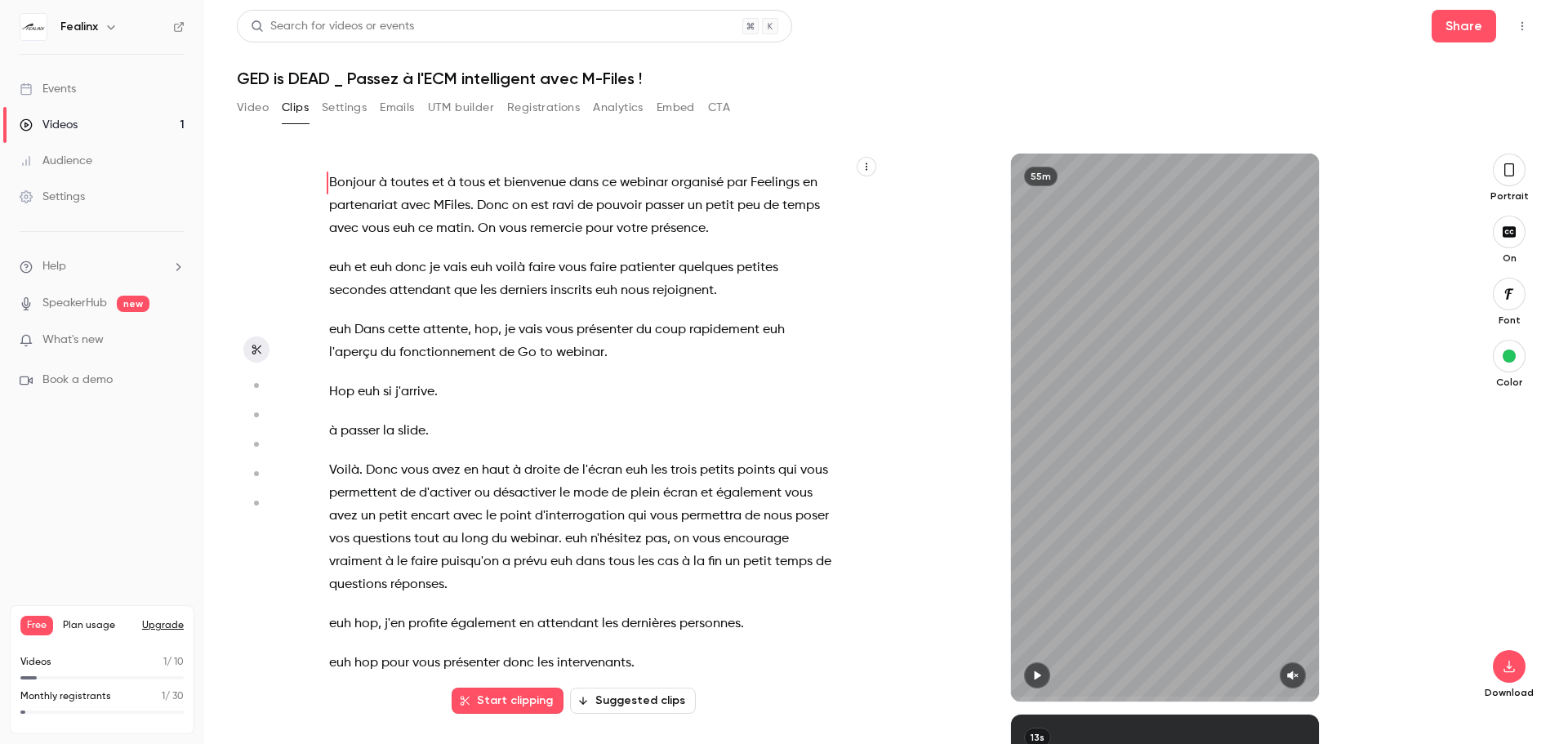
click at [329, 182] on span "Bonjour" at bounding box center [353, 183] width 47 height 23
click at [335, 182] on span "Bonjour" at bounding box center [353, 183] width 47 height 23
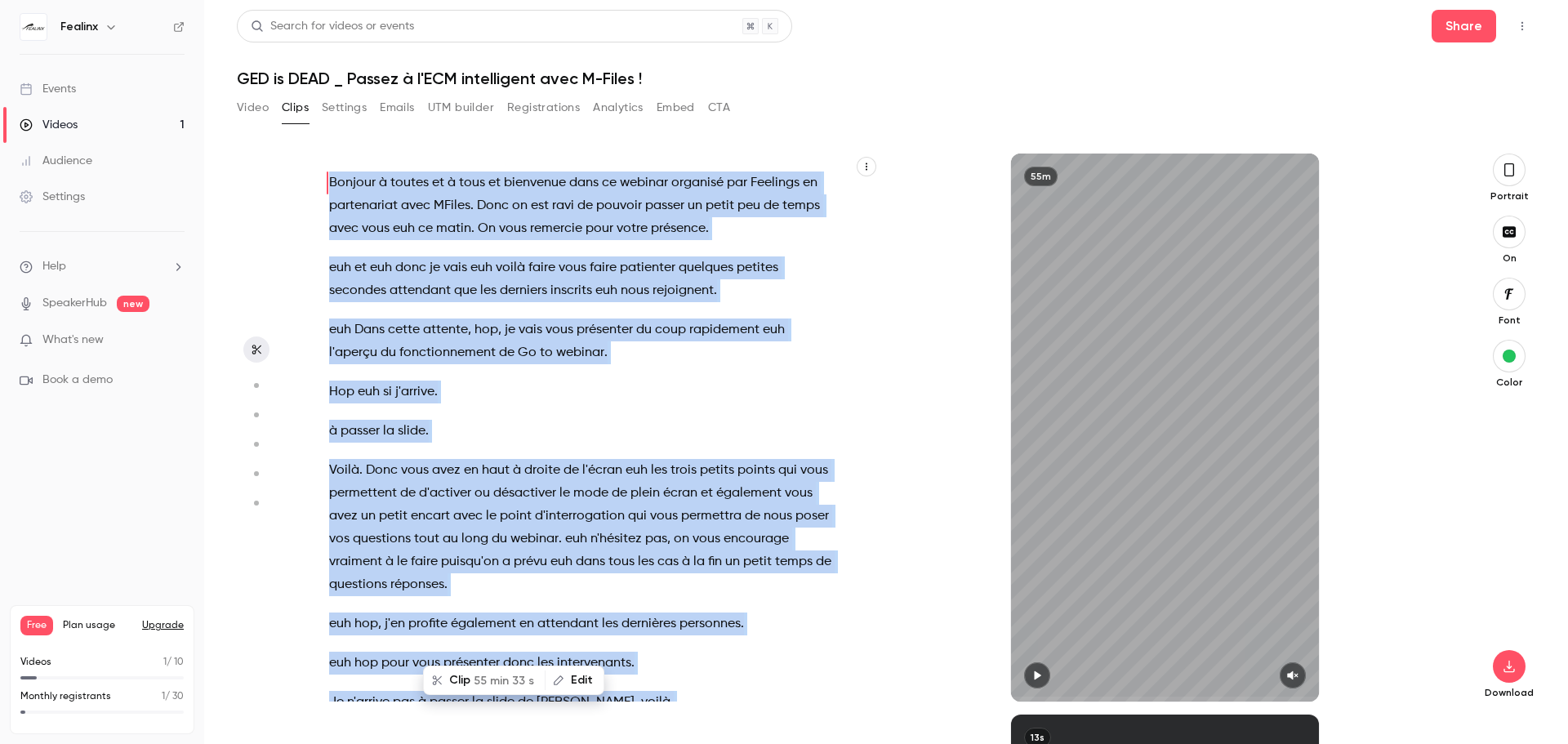
click at [612, 364] on div "Bonjour à toutes et à tous et bienvenue dans ce webinar organisé par Feelings e…" at bounding box center [590, 435] width 562 height 532
drag, startPoint x: 916, startPoint y: 265, endPoint x: 895, endPoint y: 248, distance: 27.0
click at [916, 265] on div "55m" at bounding box center [1164, 427] width 571 height 548
